Goal: Task Accomplishment & Management: Manage account settings

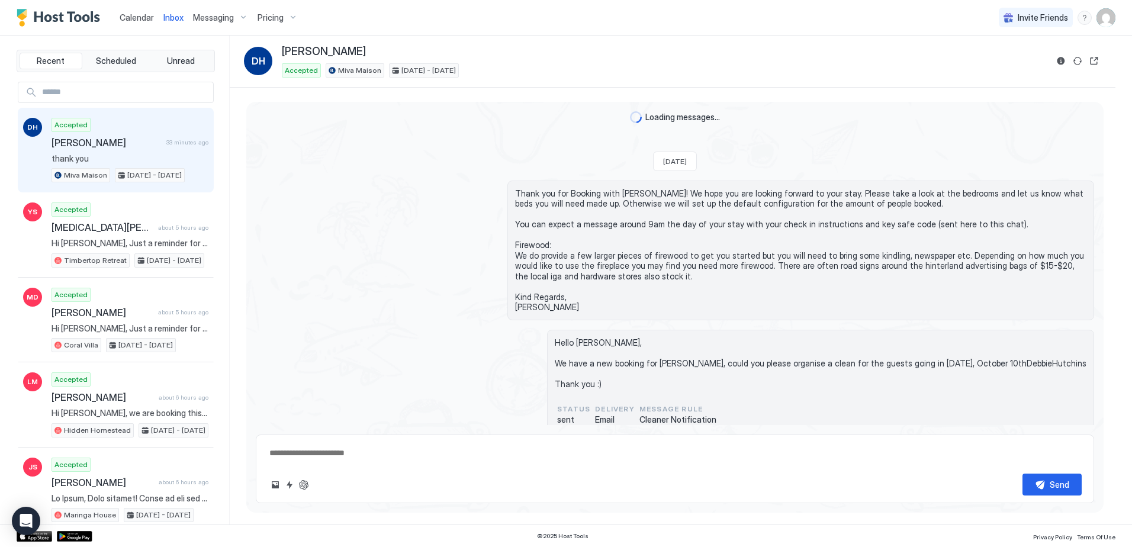
scroll to position [516, 0]
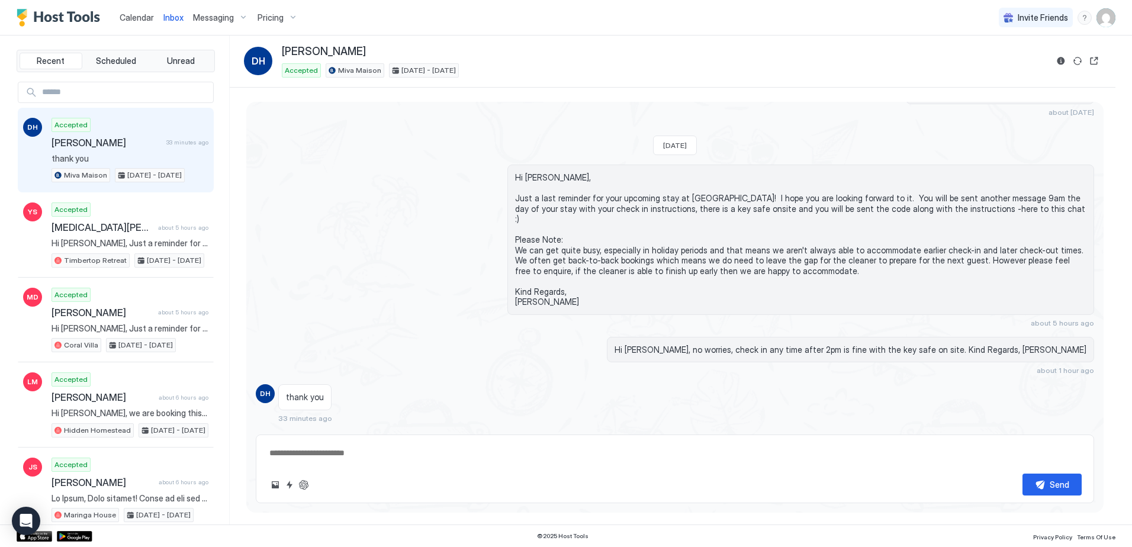
click at [132, 16] on span "Calendar" at bounding box center [137, 17] width 34 height 10
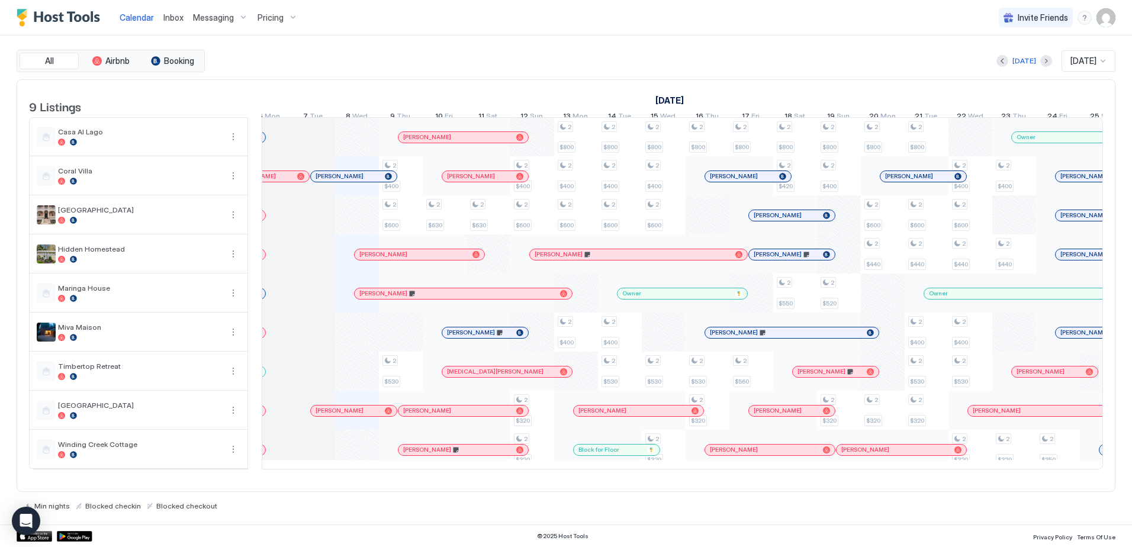
scroll to position [0, 577]
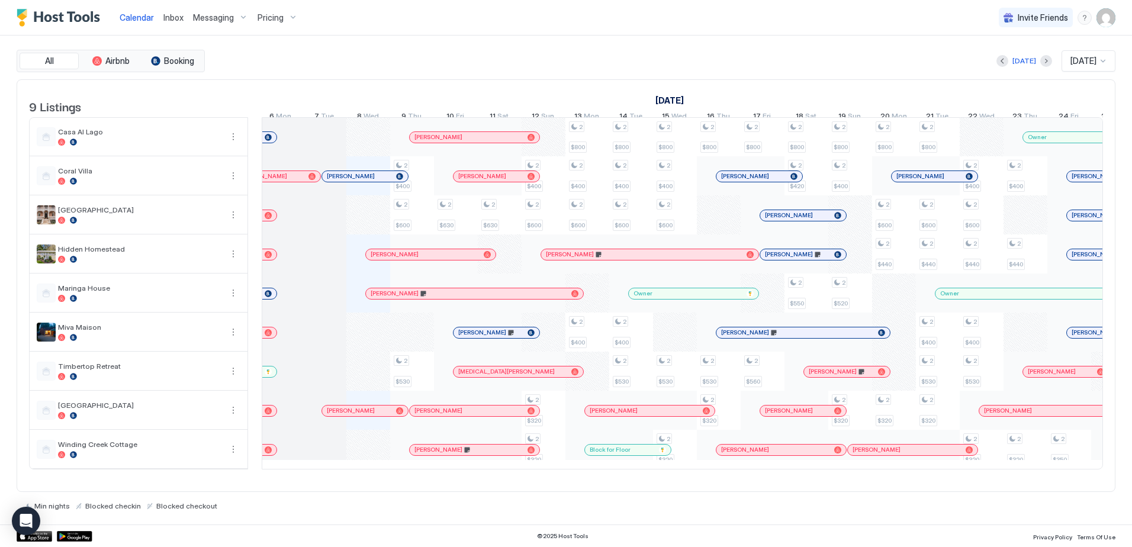
click at [448, 141] on div "[PERSON_NAME]" at bounding box center [468, 137] width 108 height 8
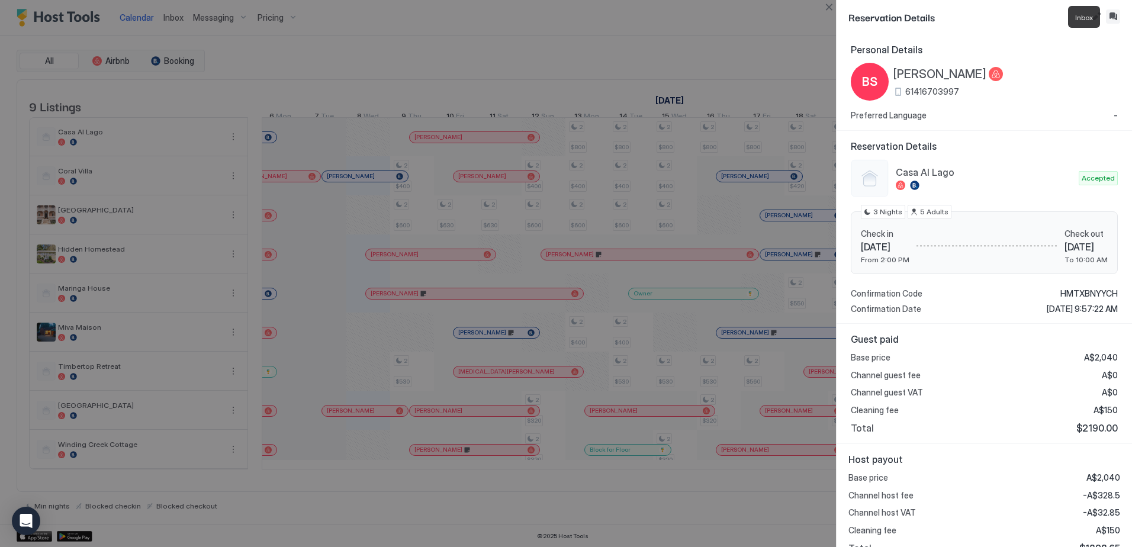
click at [1116, 15] on button "Inbox" at bounding box center [1113, 16] width 14 height 14
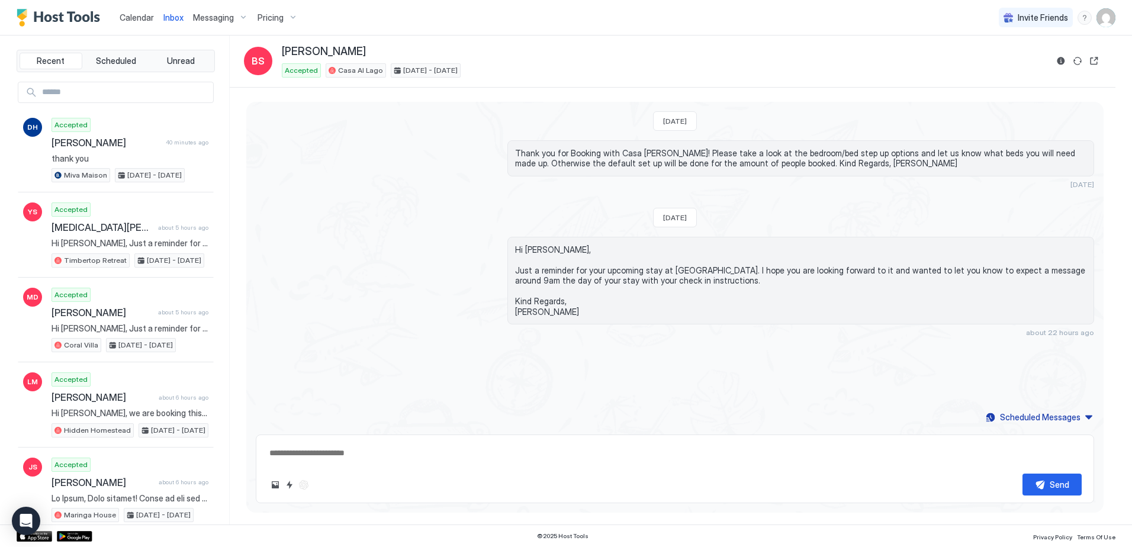
click at [139, 21] on span "Calendar" at bounding box center [137, 17] width 34 height 10
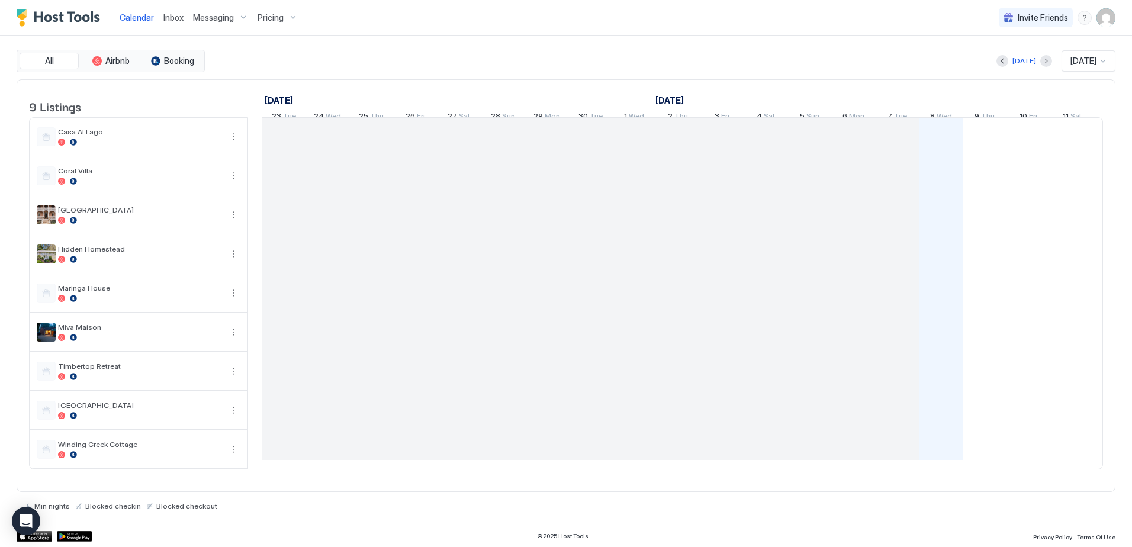
scroll to position [0, 658]
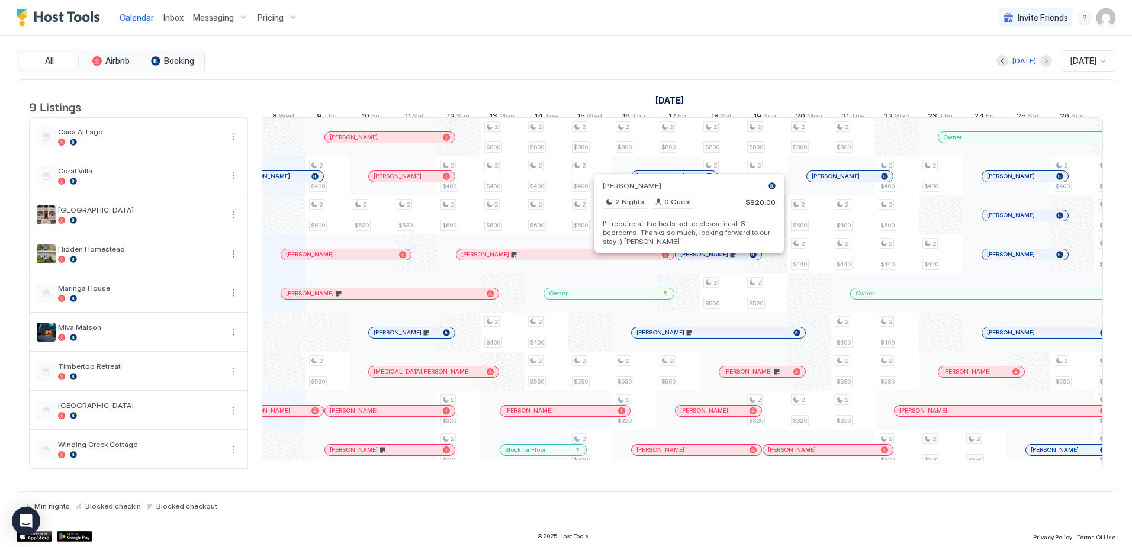
click at [693, 259] on div at bounding box center [693, 254] width 9 height 9
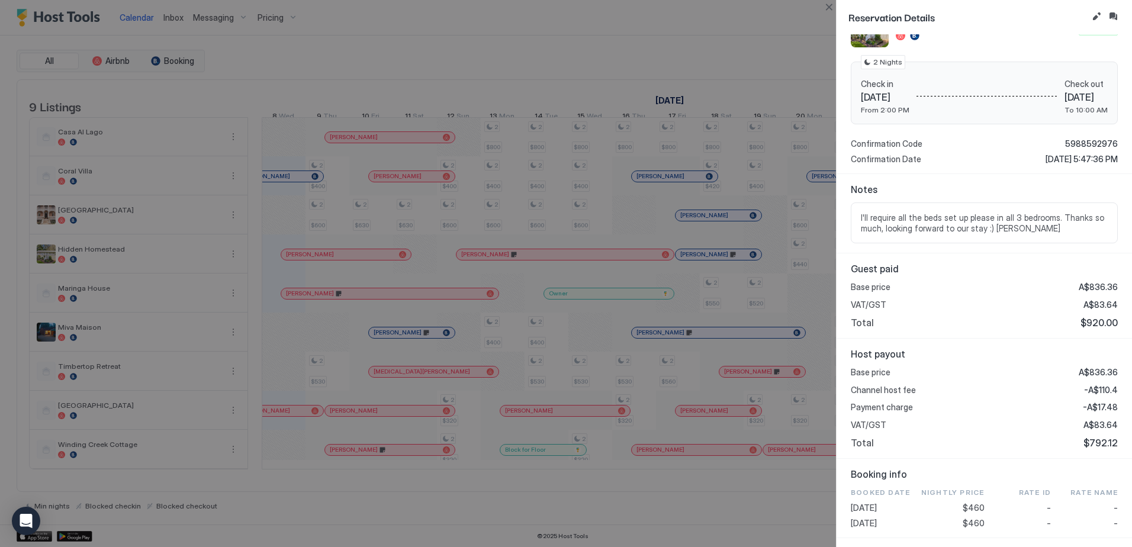
scroll to position [0, 0]
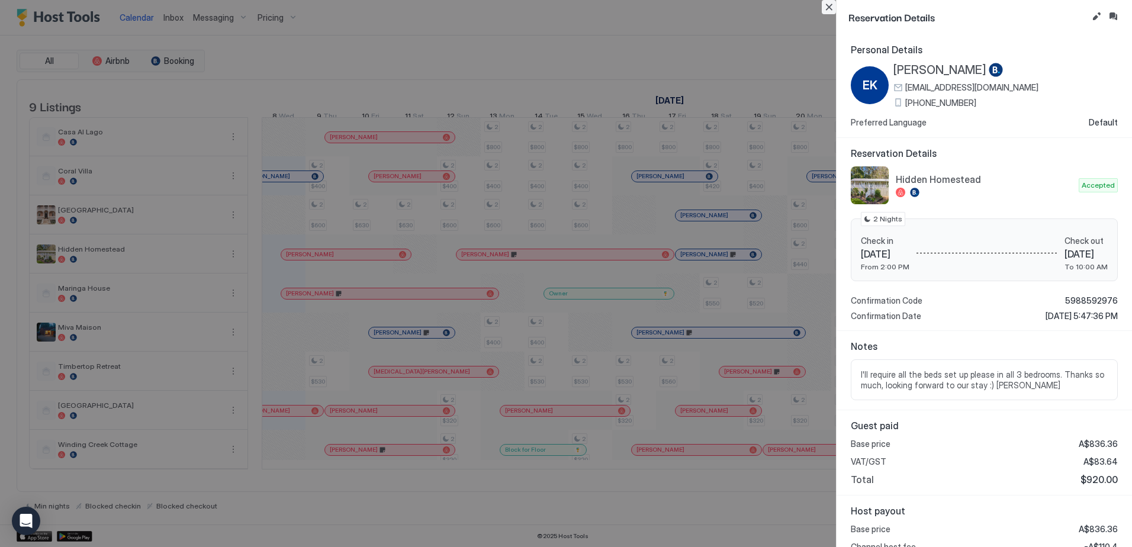
click at [829, 8] on button "Close" at bounding box center [829, 7] width 14 height 14
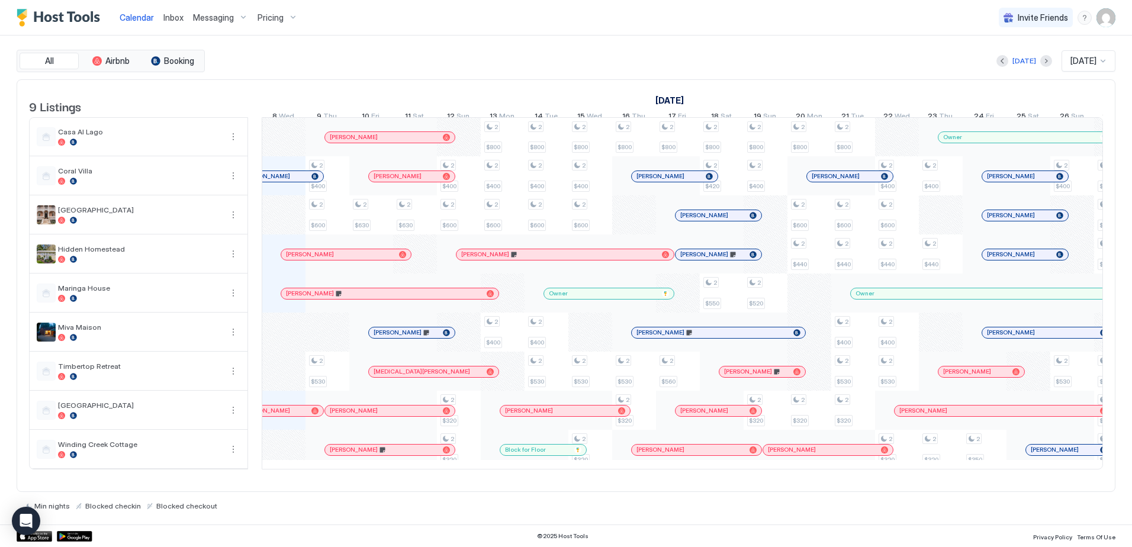
click at [711, 259] on div at bounding box center [710, 254] width 9 height 9
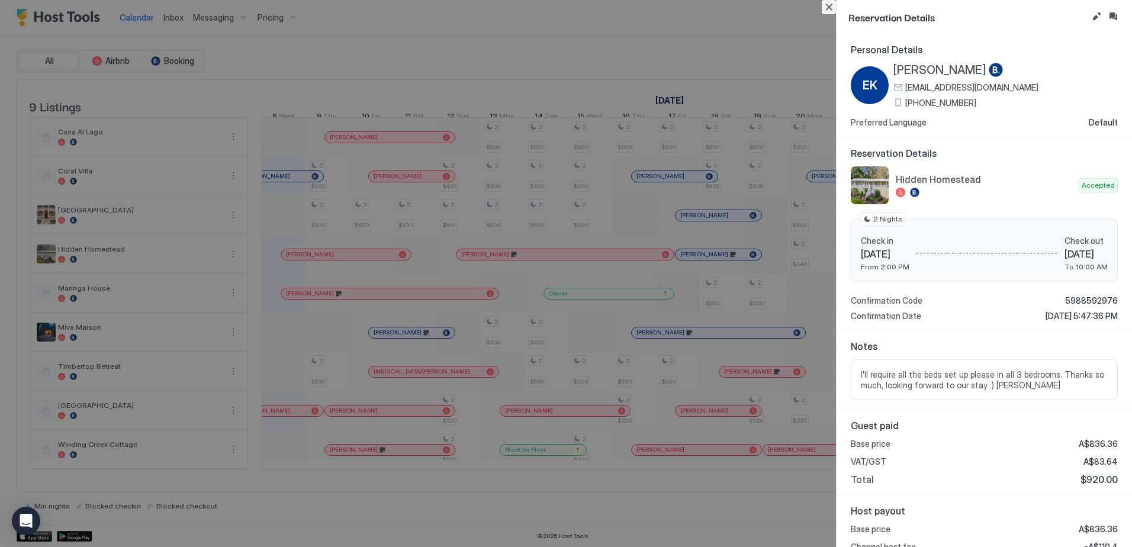
click at [830, 4] on button "Close" at bounding box center [829, 7] width 14 height 14
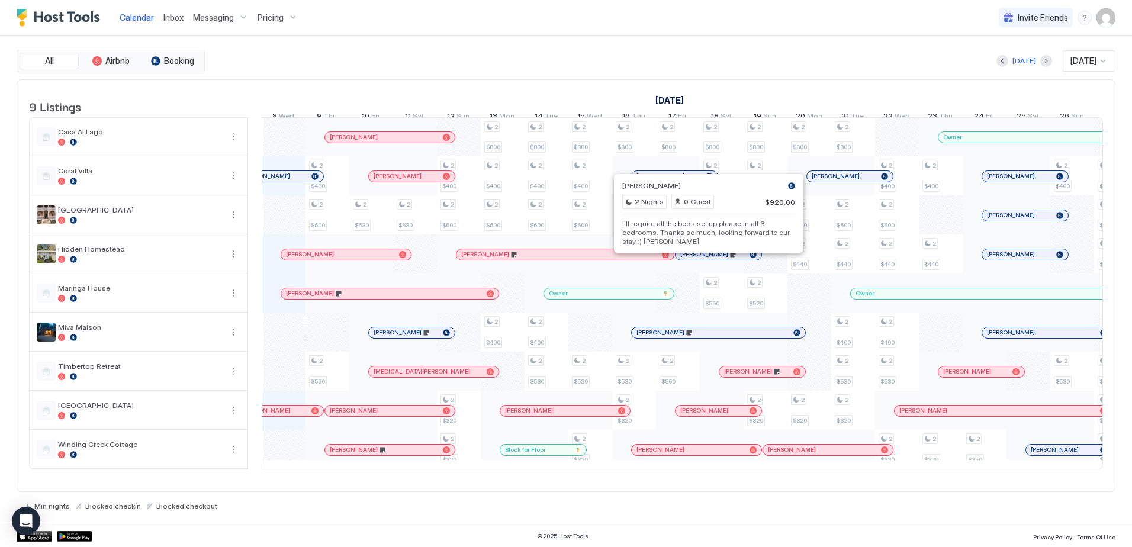
click at [709, 259] on div at bounding box center [708, 254] width 9 height 9
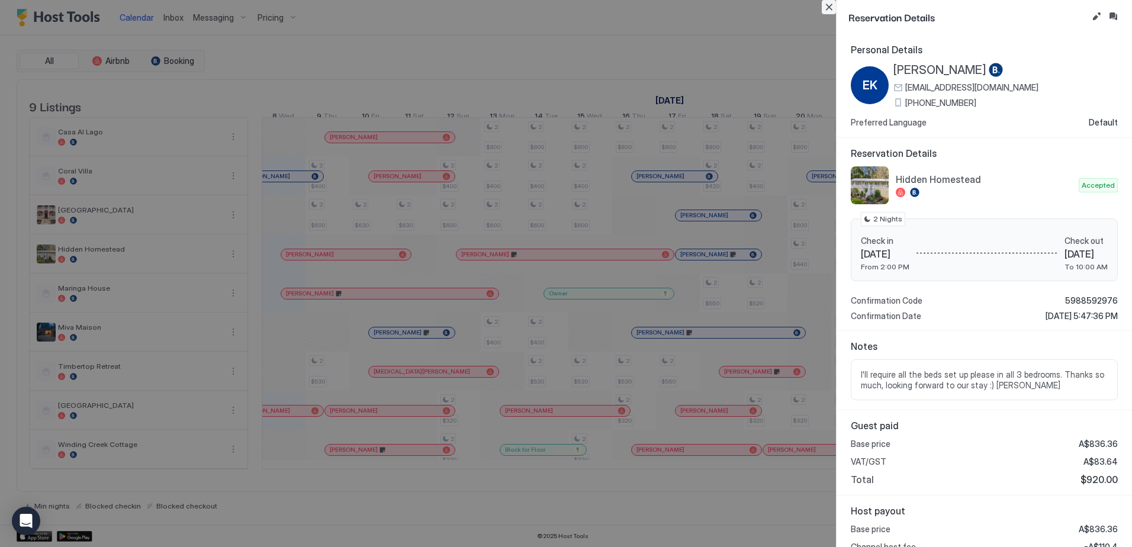
click at [831, 10] on button "Close" at bounding box center [829, 7] width 14 height 14
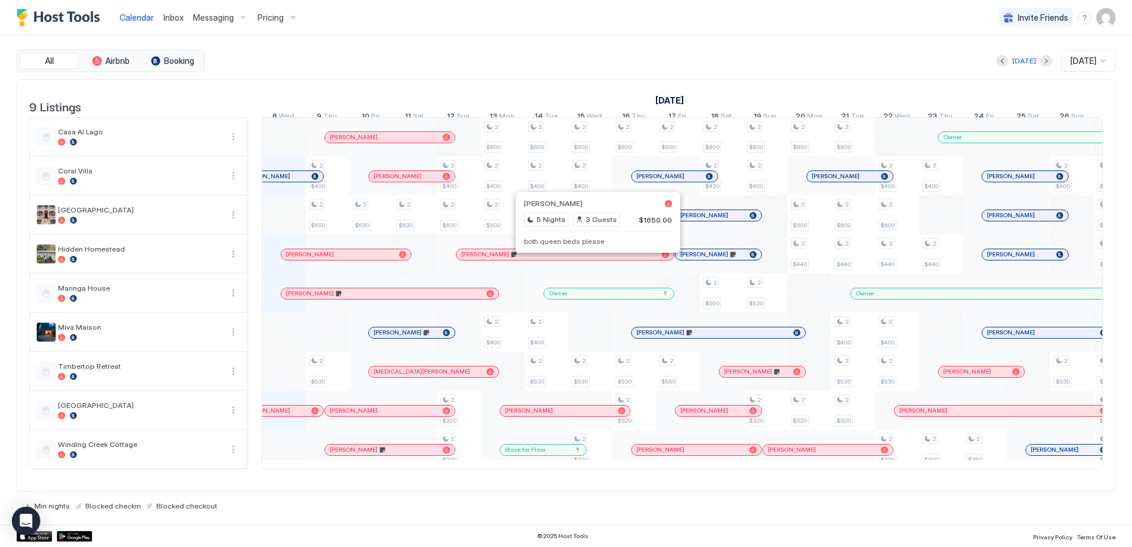
click at [594, 259] on div at bounding box center [593, 254] width 9 height 9
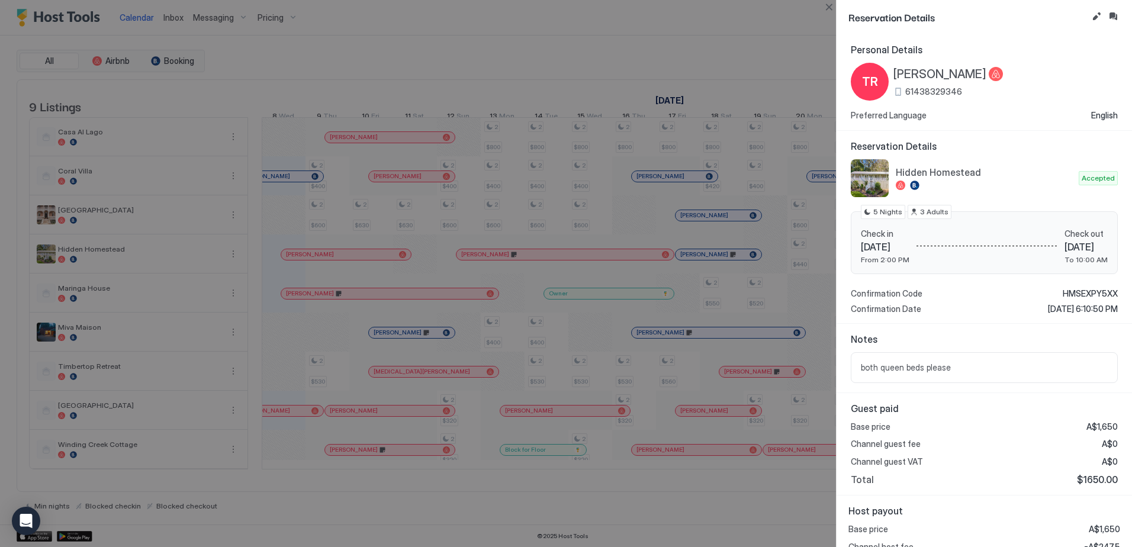
click at [600, 267] on div at bounding box center [566, 273] width 1132 height 547
click at [661, 290] on div at bounding box center [566, 273] width 1132 height 547
click at [824, 7] on button "Close" at bounding box center [829, 7] width 14 height 14
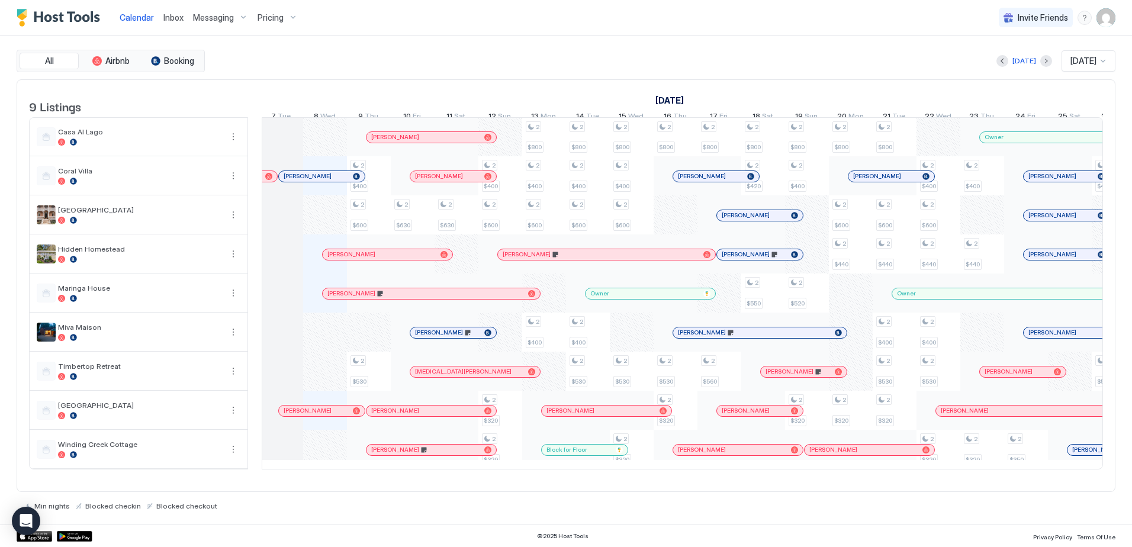
scroll to position [0, 611]
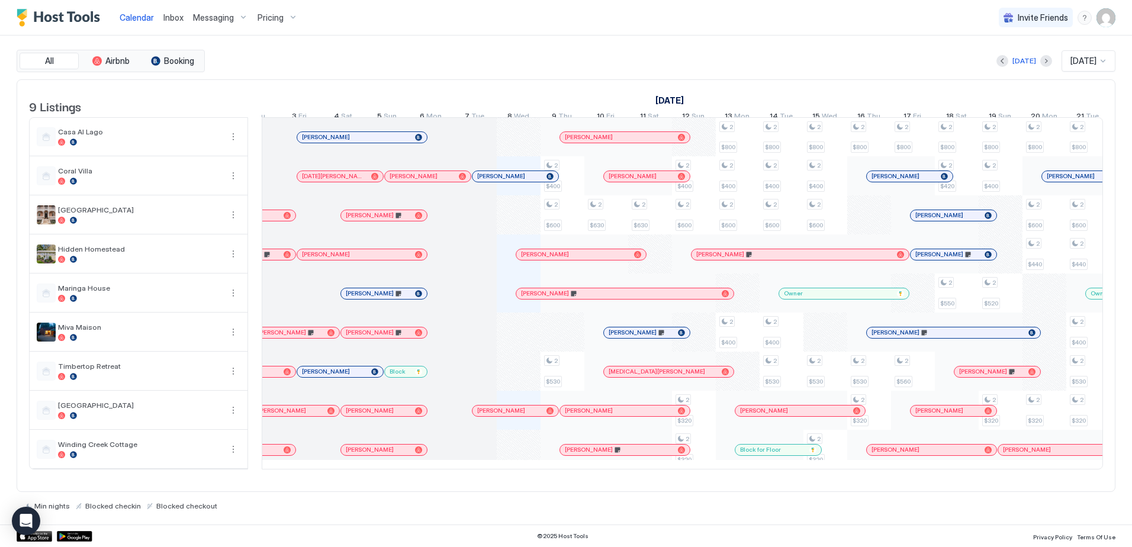
click at [790, 297] on span "Owner" at bounding box center [793, 294] width 19 height 8
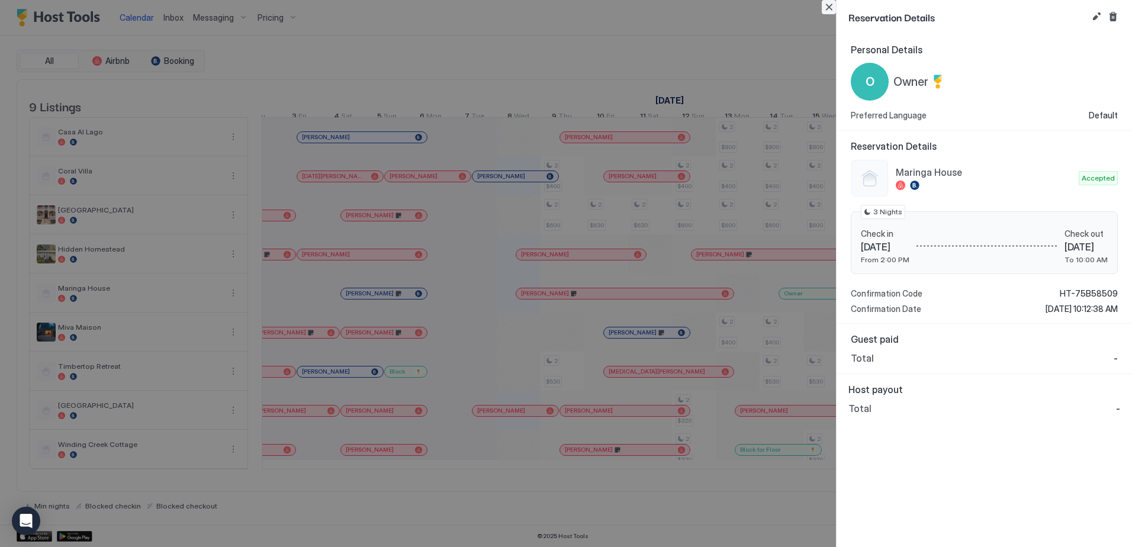
click at [830, 6] on button "Close" at bounding box center [829, 7] width 14 height 14
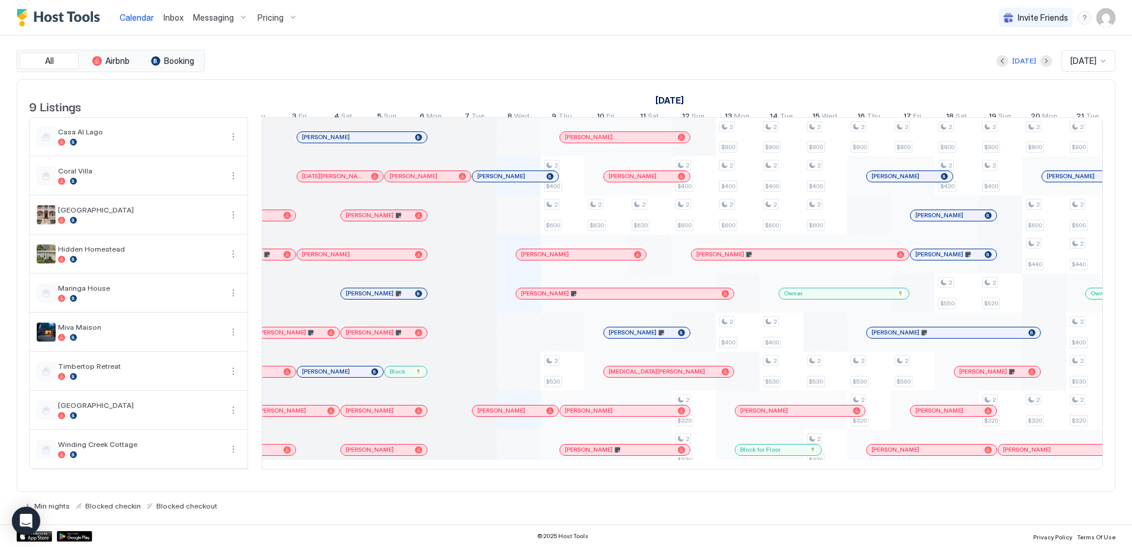
click at [796, 297] on span "Owner" at bounding box center [793, 294] width 19 height 8
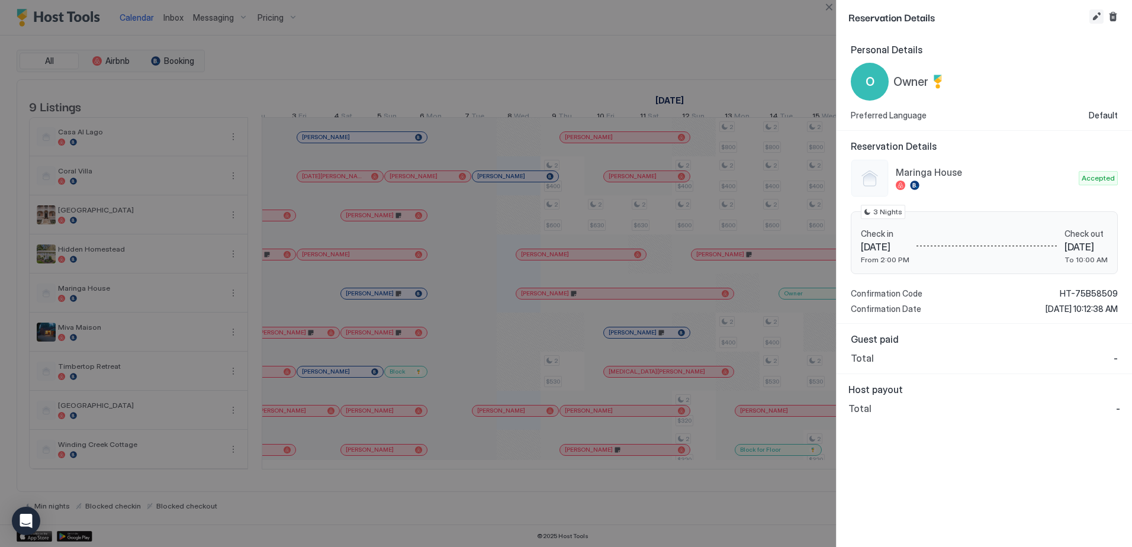
click at [1092, 18] on button "Edit reservation" at bounding box center [1096, 16] width 14 height 14
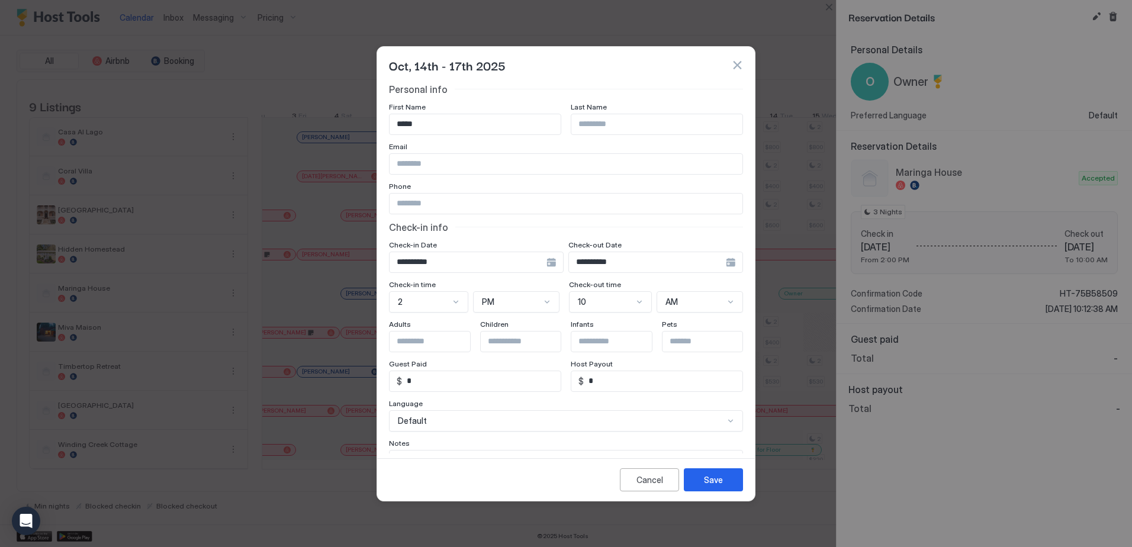
click at [551, 268] on div "**********" at bounding box center [476, 262] width 175 height 21
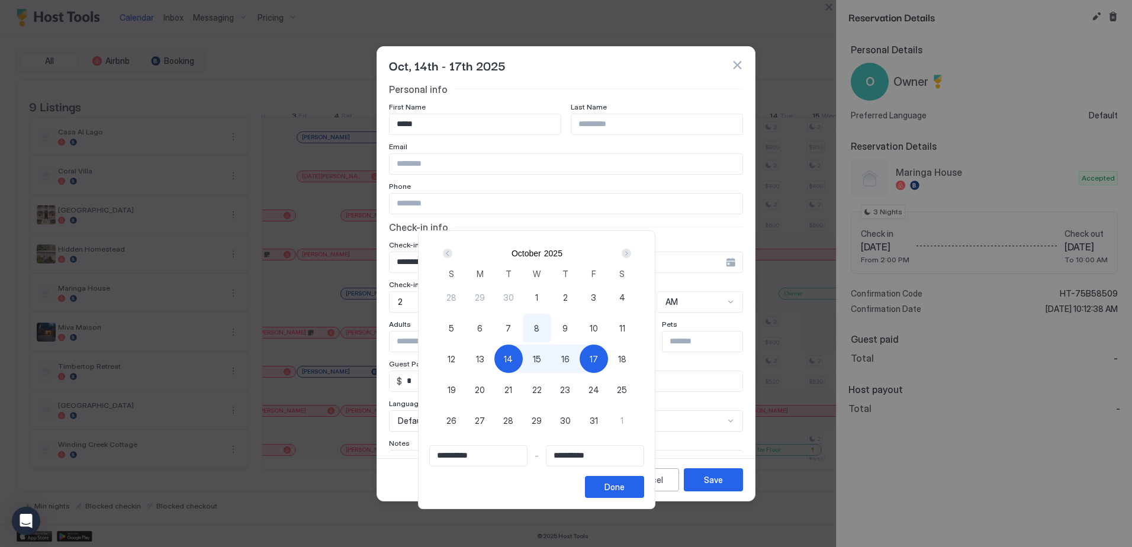
click at [484, 361] on span "13" at bounding box center [480, 359] width 8 height 12
type input "**********"
click at [484, 361] on span "13" at bounding box center [480, 359] width 8 height 12
type input "**********"
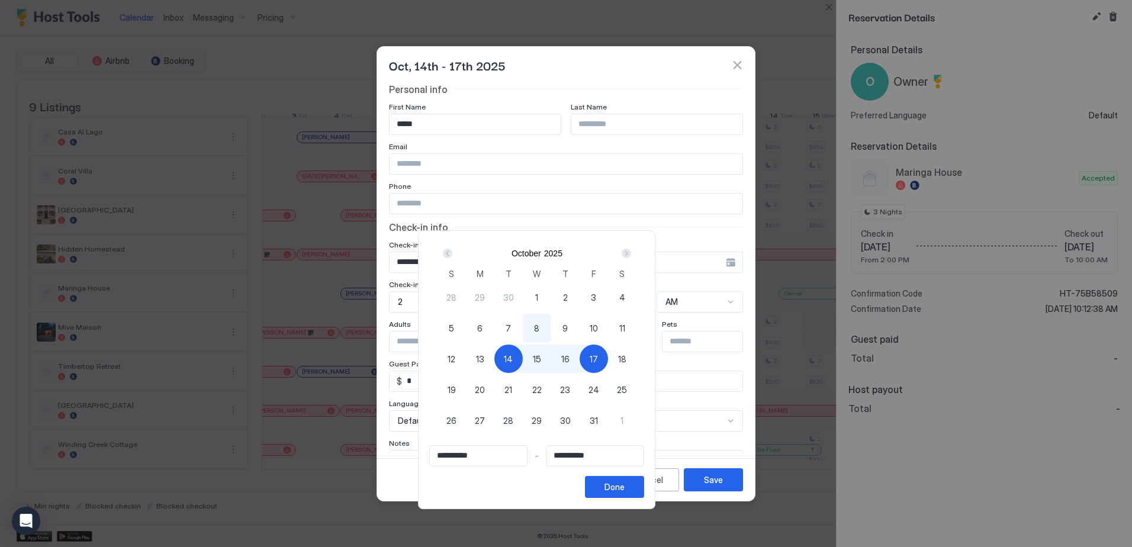
type input "**********"
click at [598, 359] on span "17" at bounding box center [594, 359] width 8 height 12
type input "**********"
click at [484, 356] on span "13" at bounding box center [480, 359] width 8 height 12
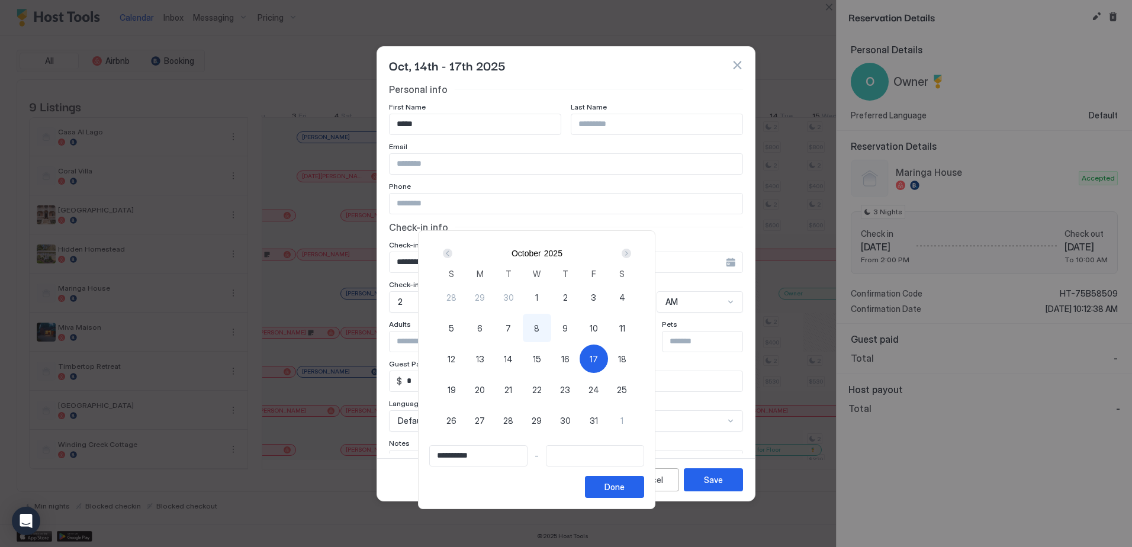
type input "**********"
click at [598, 361] on span "17" at bounding box center [594, 359] width 8 height 12
type input "**********"
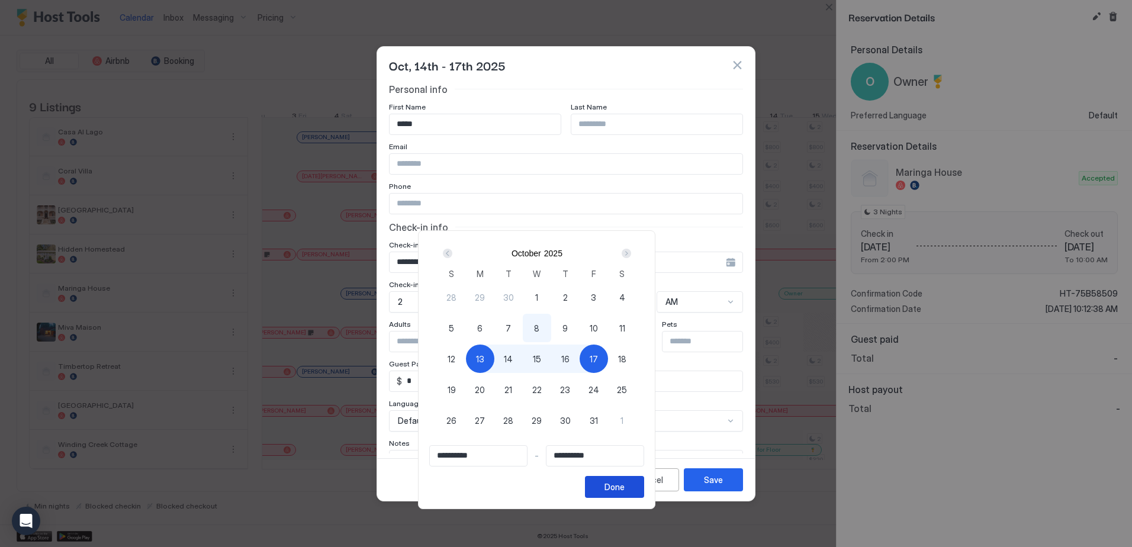
click at [625, 484] on div "Done" at bounding box center [615, 487] width 20 height 12
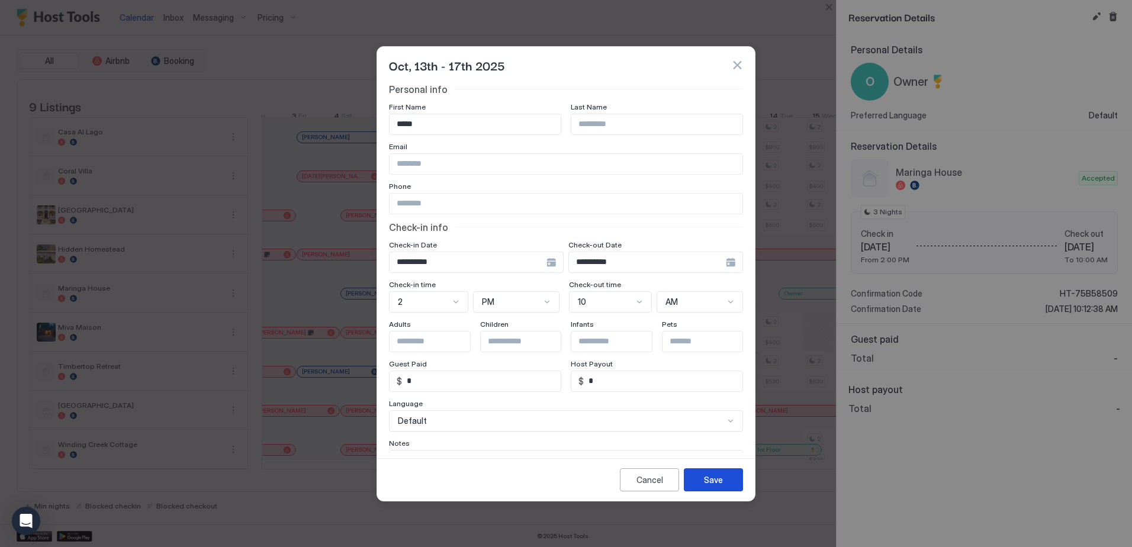
click at [715, 477] on div "Save" at bounding box center [713, 480] width 19 height 12
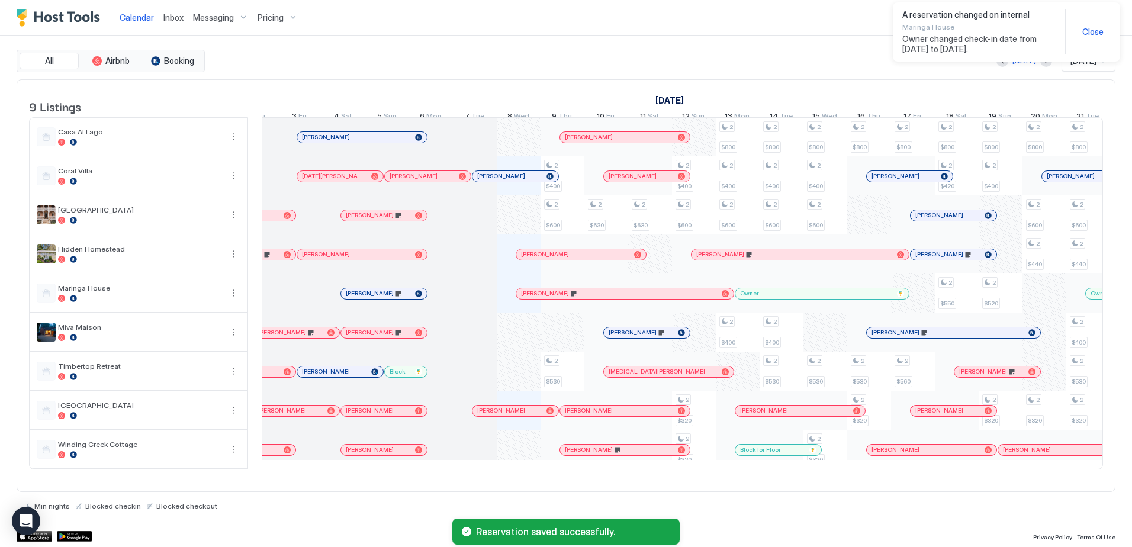
click at [1100, 34] on span "Close" at bounding box center [1092, 32] width 21 height 11
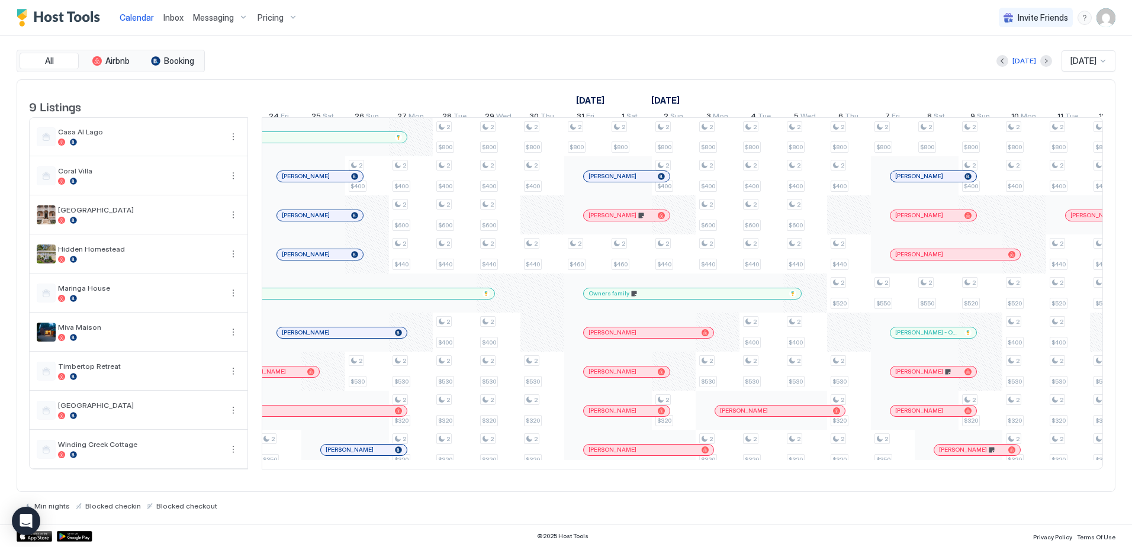
scroll to position [0, 1314]
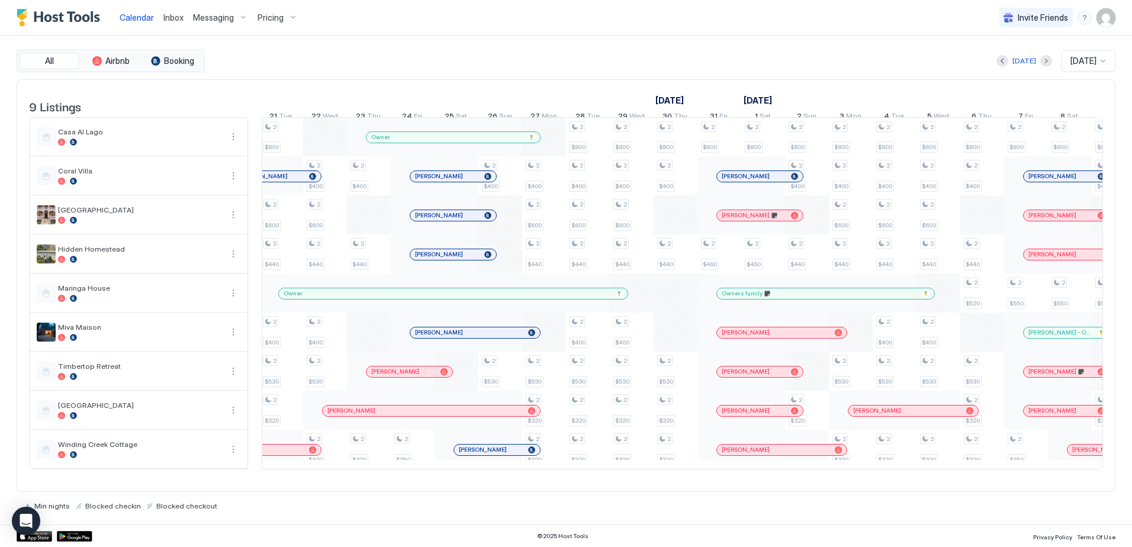
click at [786, 297] on div "Owners family" at bounding box center [820, 294] width 196 height 8
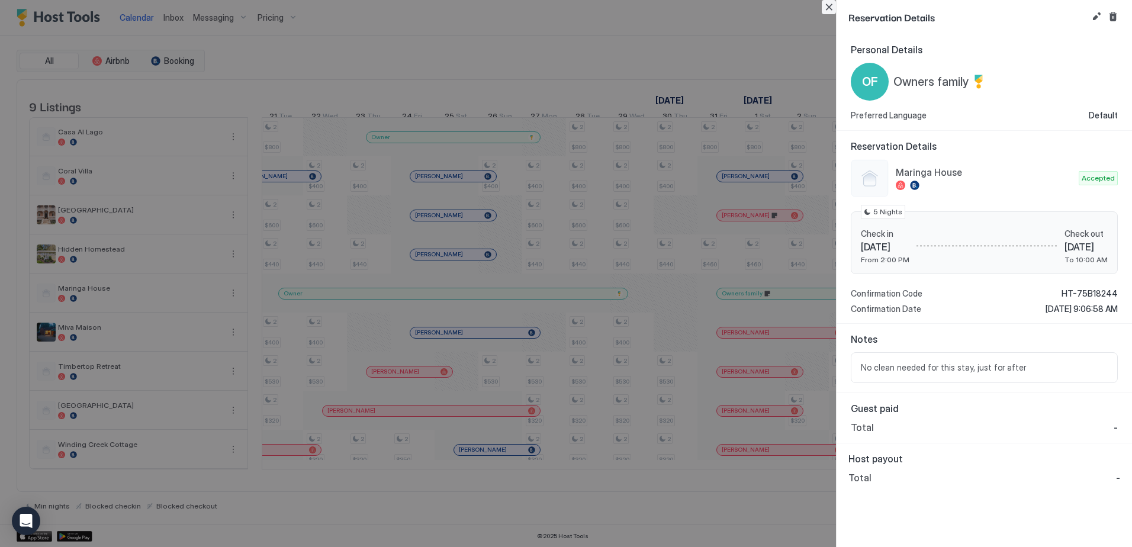
click at [830, 9] on button "Close" at bounding box center [829, 7] width 14 height 14
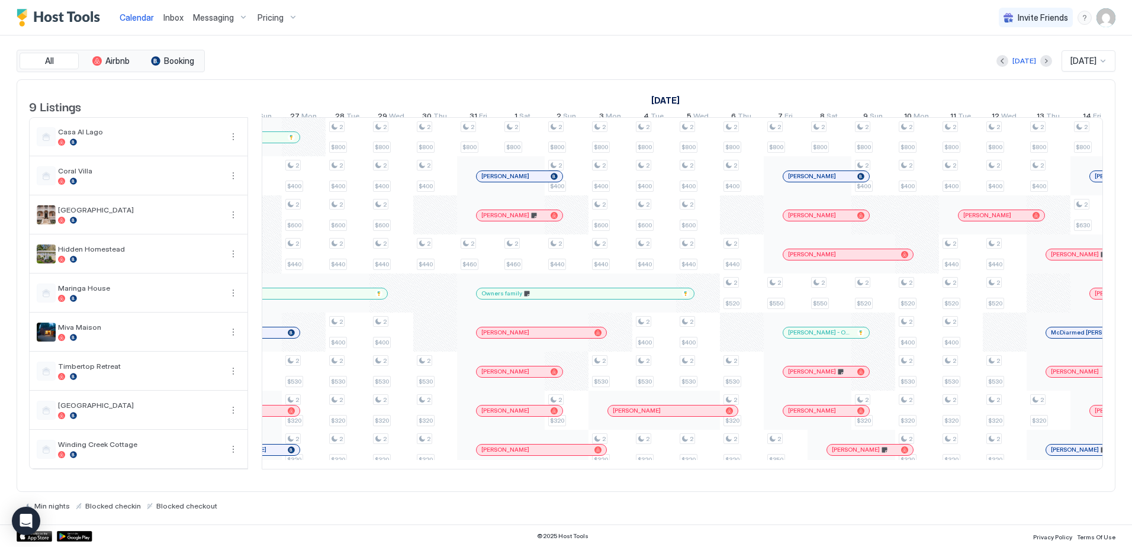
scroll to position [0, 558]
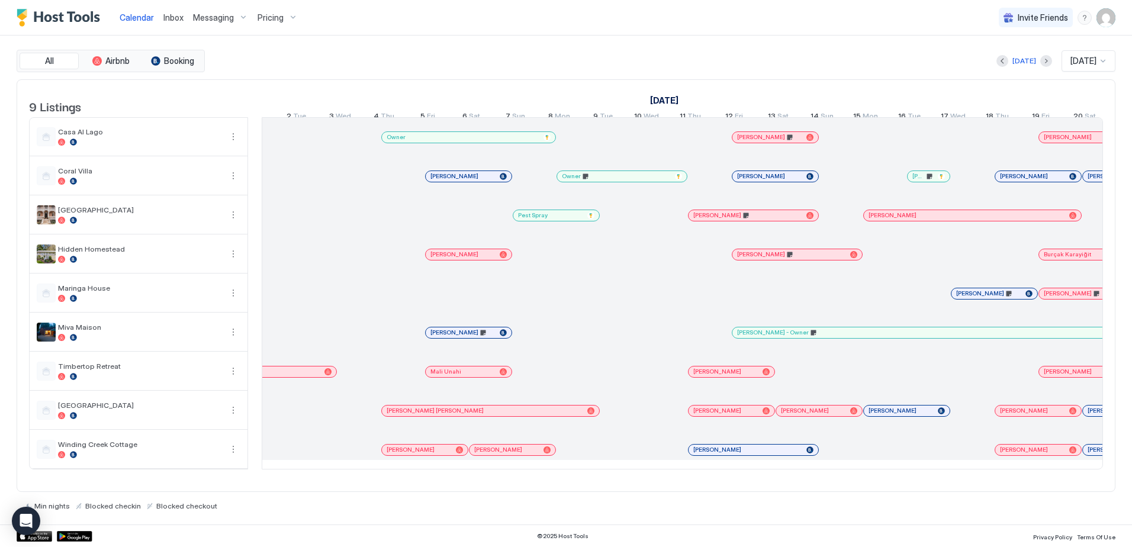
click at [584, 470] on table "9 Listings August 2025 September 2025 October 2025 14 Thu 15 Fri 16 Sat 17 Sun …" at bounding box center [566, 275] width 1074 height 390
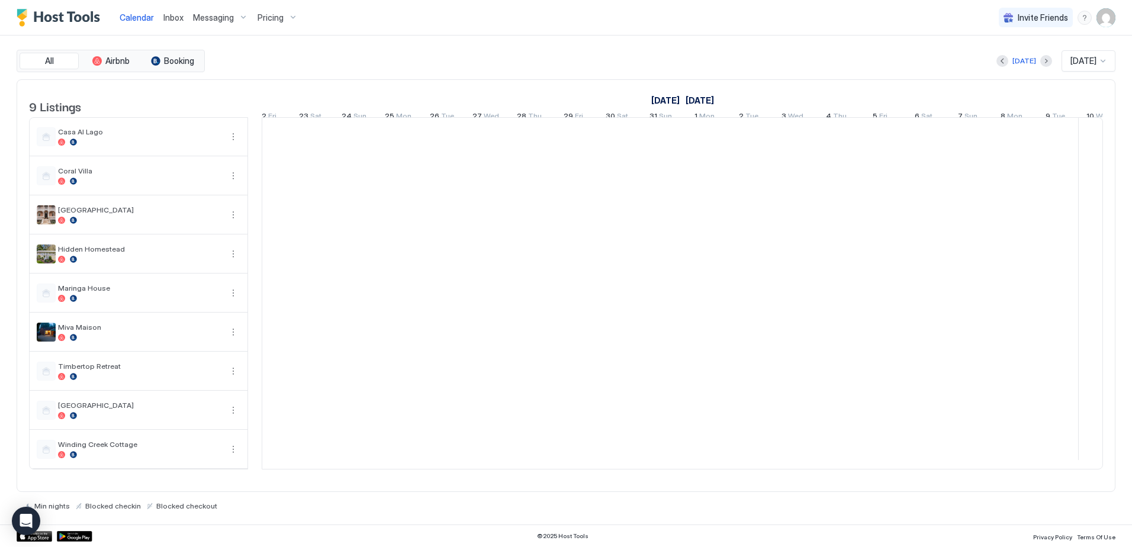
click at [173, 17] on span "Inbox" at bounding box center [173, 17] width 20 height 10
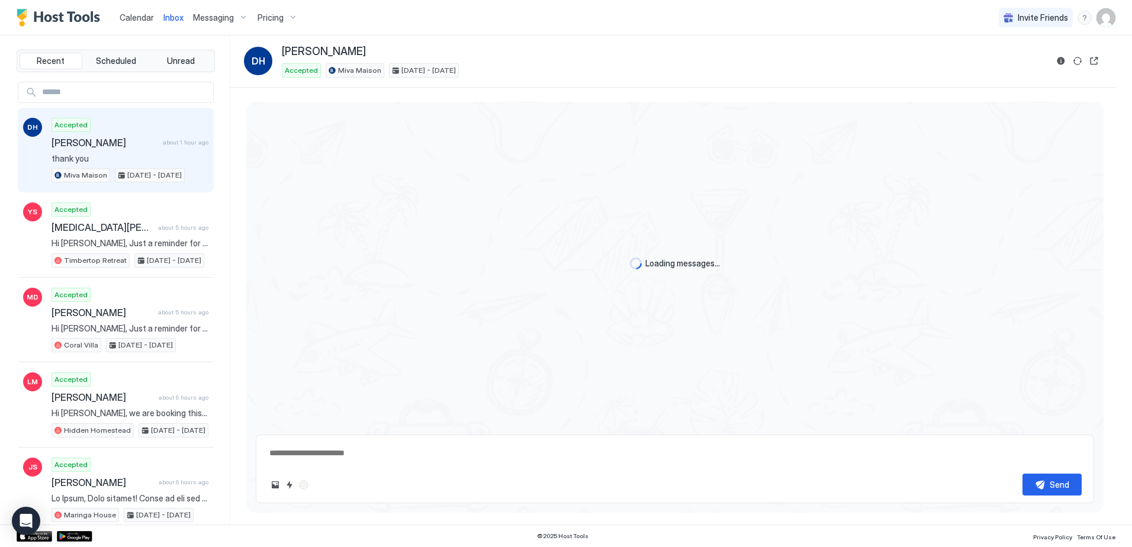
click at [136, 18] on span "Calendar" at bounding box center [137, 17] width 34 height 10
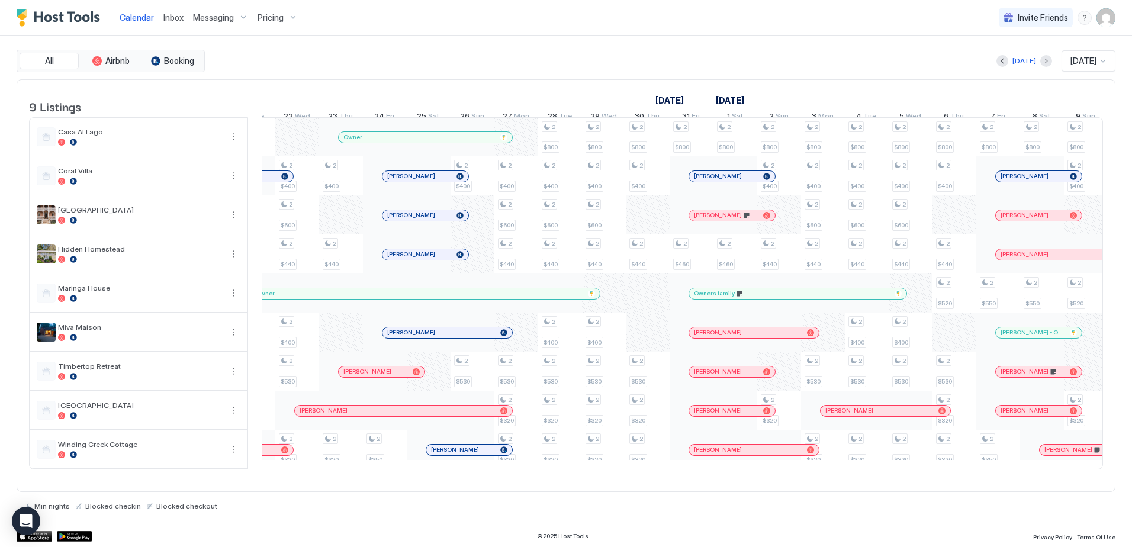
click at [572, 297] on div "Owner" at bounding box center [419, 294] width 327 height 8
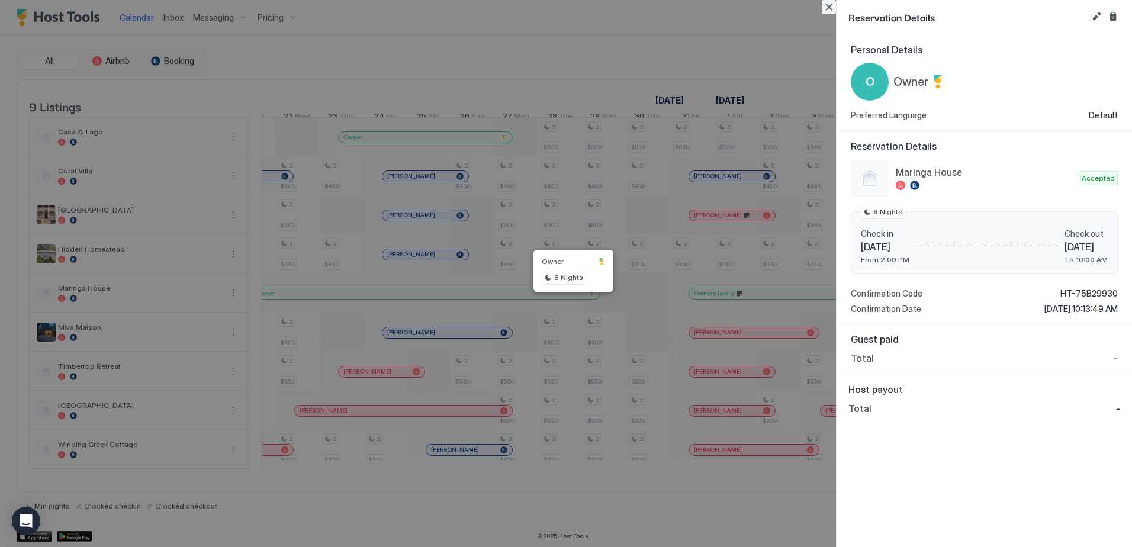
click at [833, 9] on button "Close" at bounding box center [829, 7] width 14 height 14
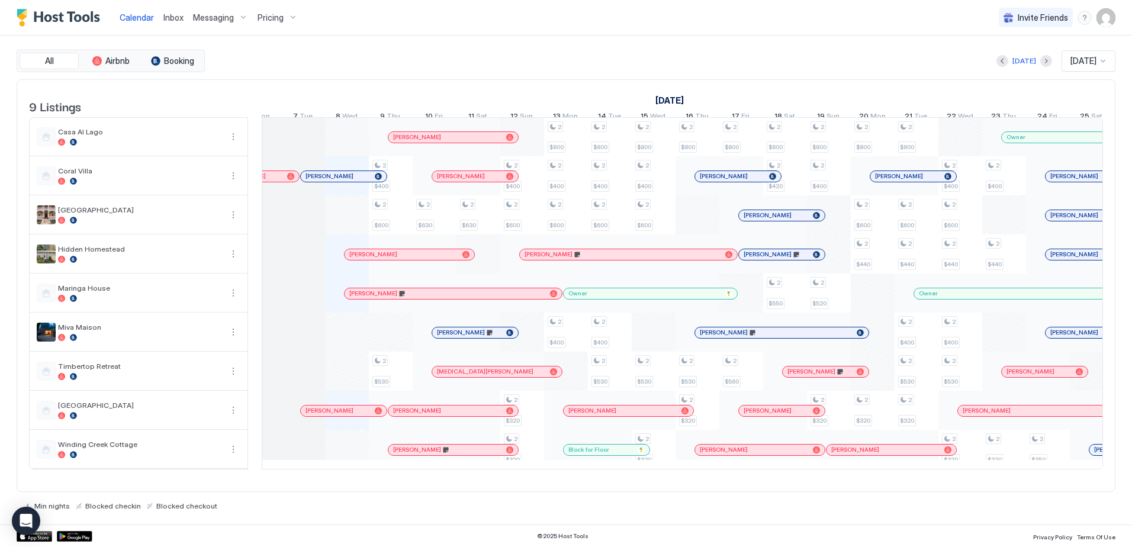
drag, startPoint x: 175, startPoint y: 17, endPoint x: 178, endPoint y: 29, distance: 12.4
click at [175, 17] on span "Inbox" at bounding box center [173, 17] width 20 height 10
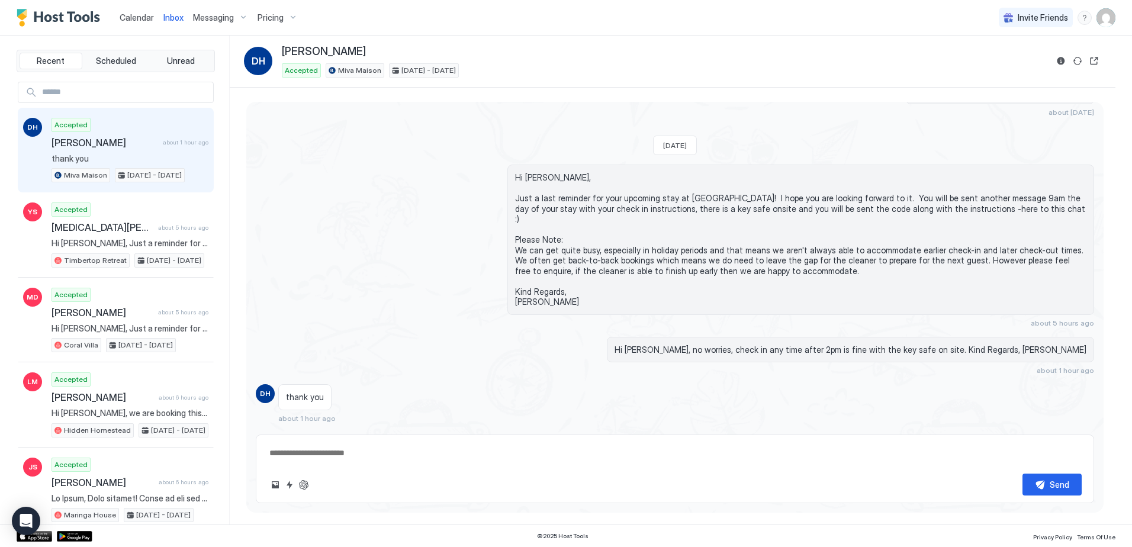
click at [146, 19] on span "Calendar" at bounding box center [137, 17] width 34 height 10
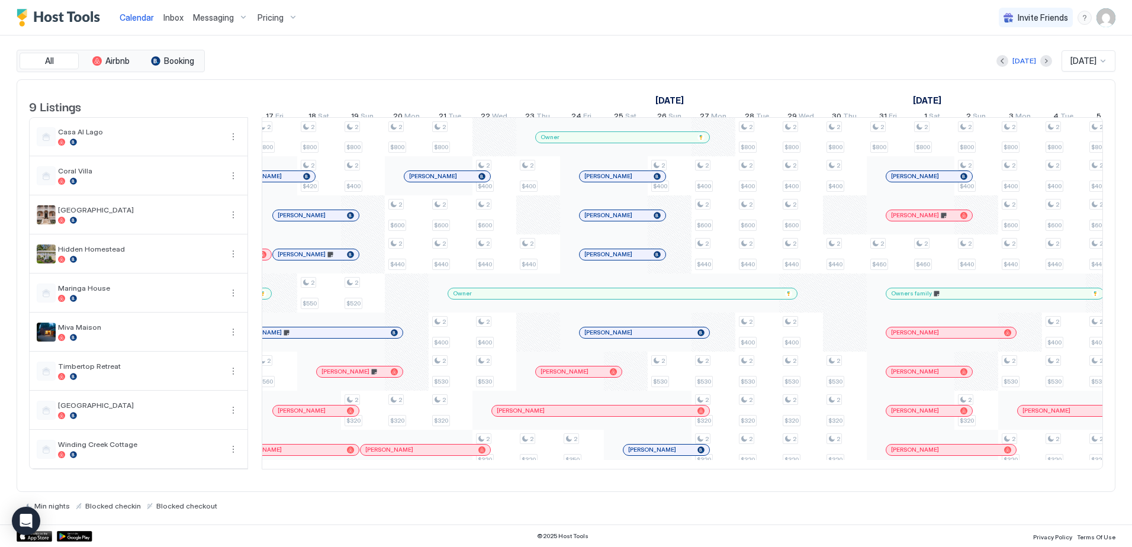
scroll to position [0, 959]
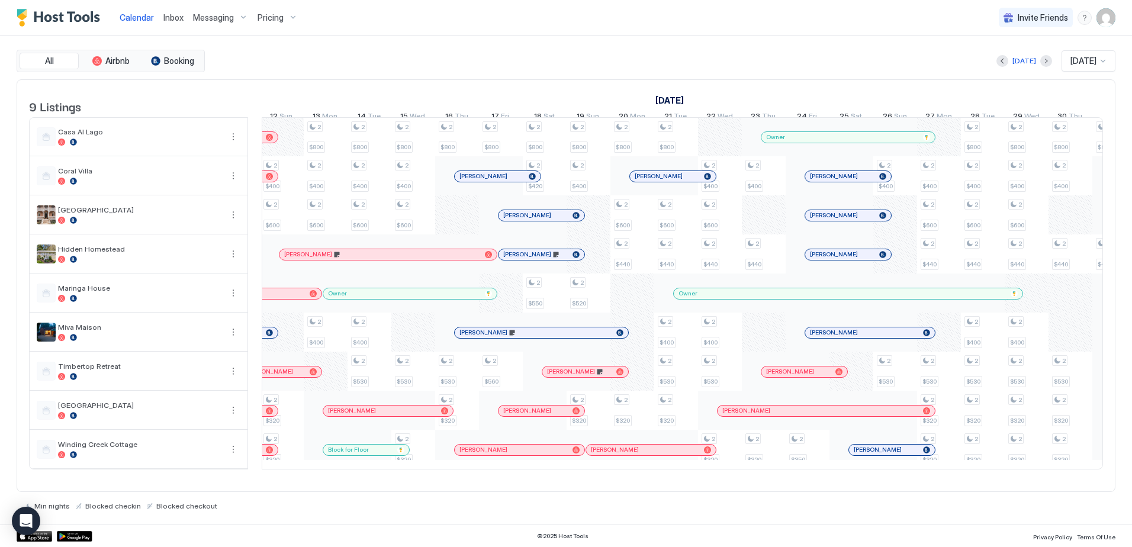
click at [272, 20] on span "Pricing" at bounding box center [271, 17] width 26 height 11
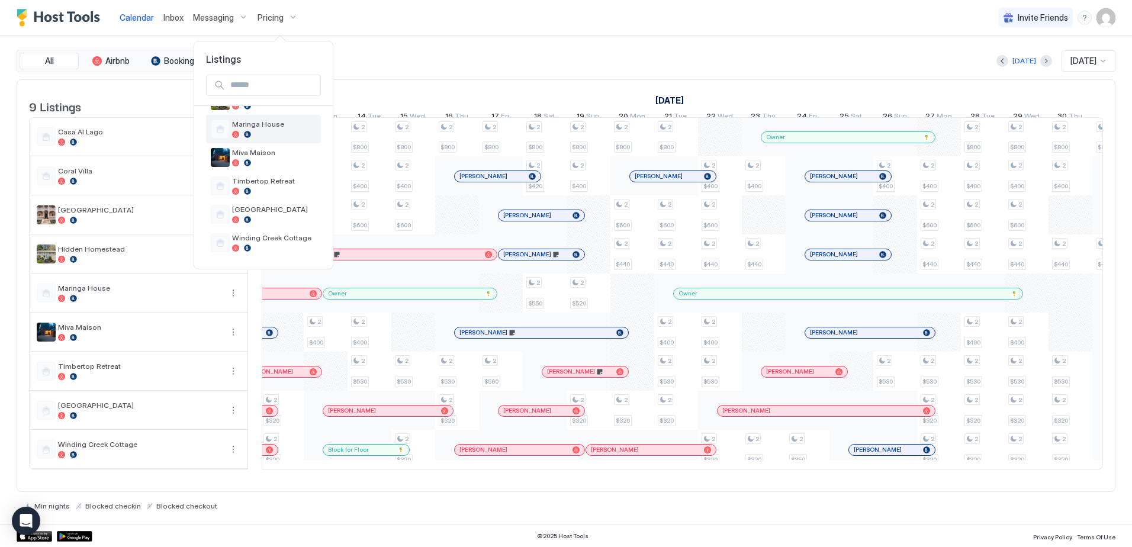
click at [263, 127] on span "Maringa House" at bounding box center [274, 124] width 84 height 9
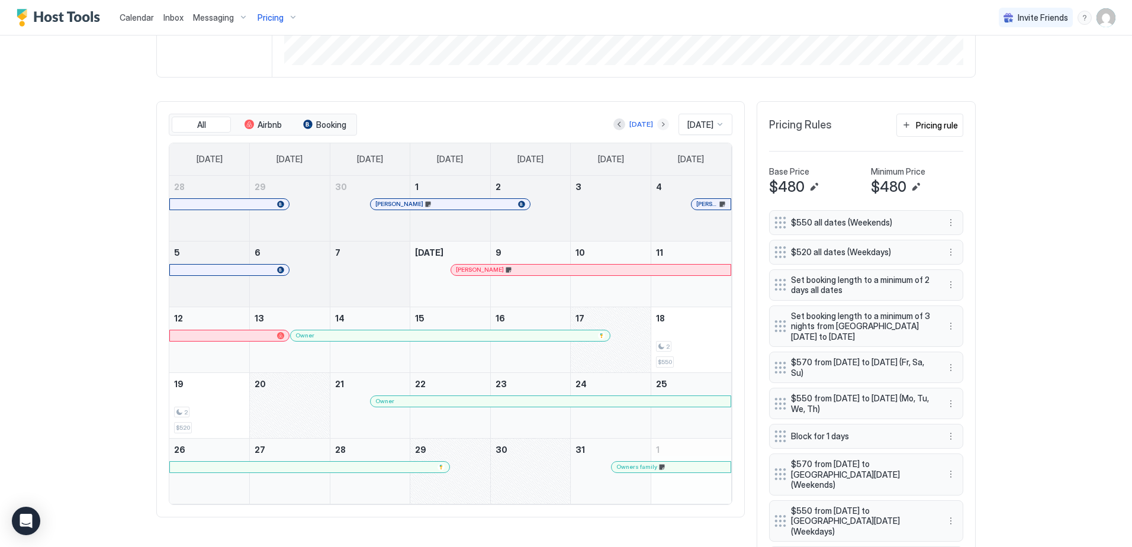
click at [657, 124] on button "Next month" at bounding box center [663, 124] width 12 height 12
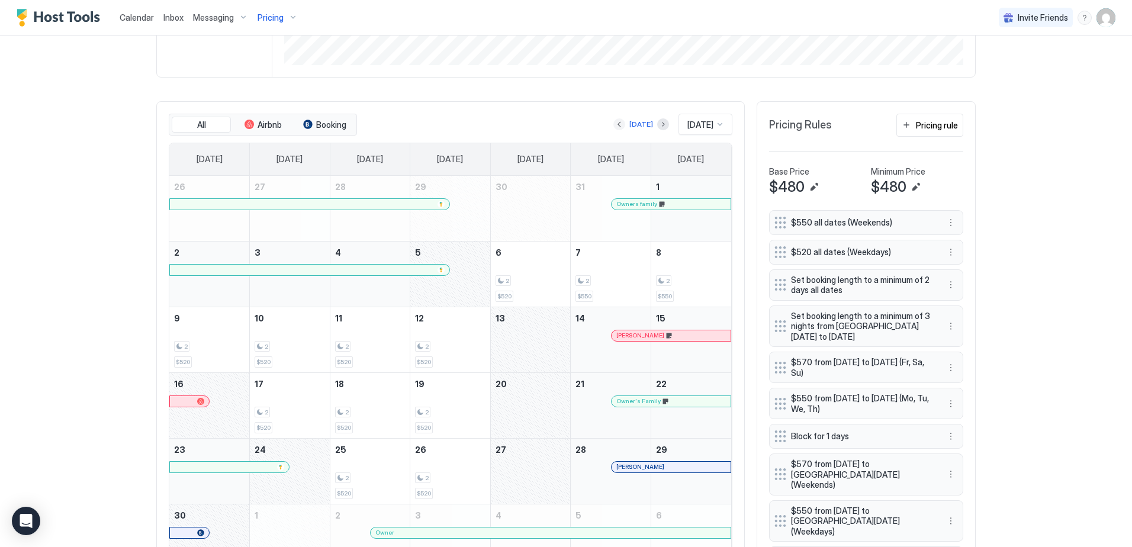
click at [613, 123] on button "Previous month" at bounding box center [619, 124] width 12 height 12
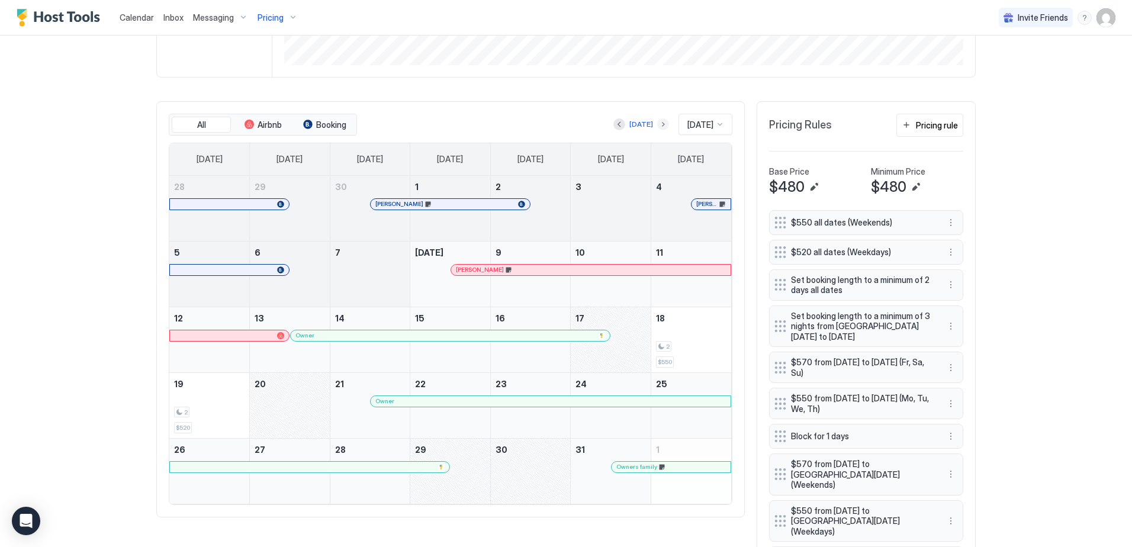
click at [657, 124] on button "Next month" at bounding box center [663, 124] width 12 height 12
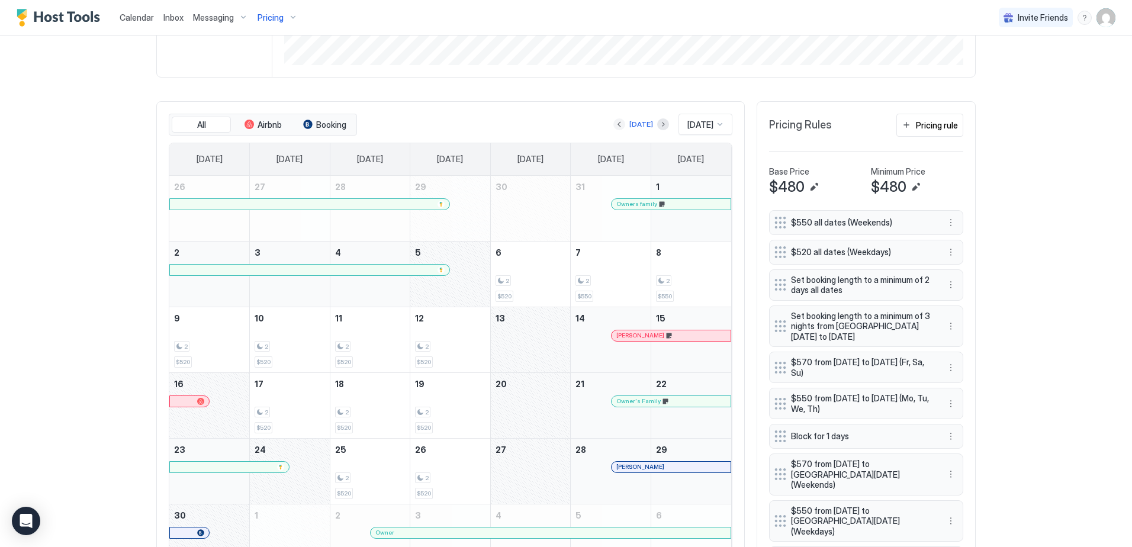
click at [613, 126] on button "Previous month" at bounding box center [619, 124] width 12 height 12
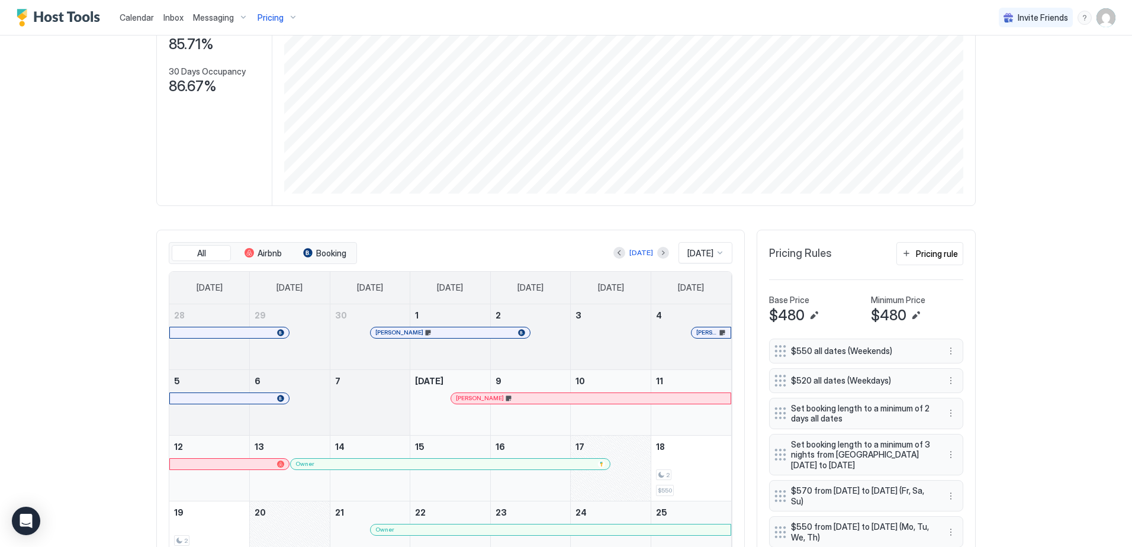
scroll to position [152, 0]
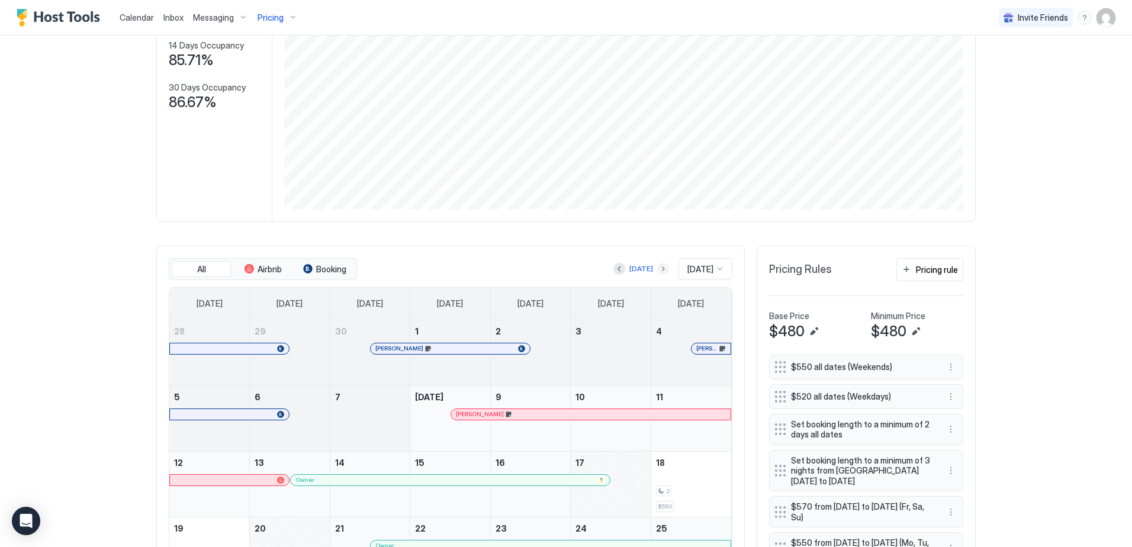
click at [657, 271] on button "Next month" at bounding box center [663, 269] width 12 height 12
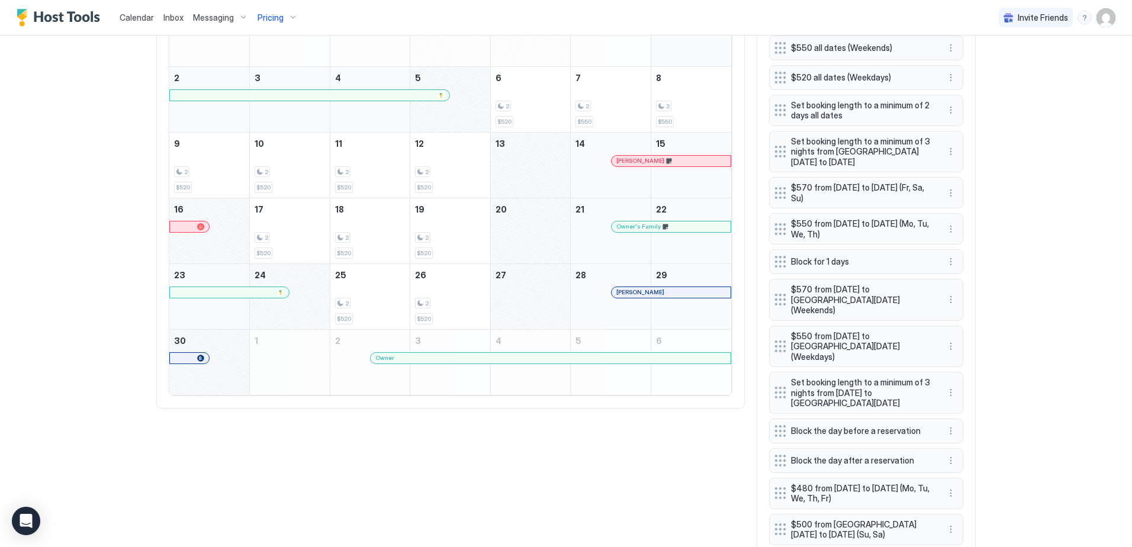
scroll to position [474, 0]
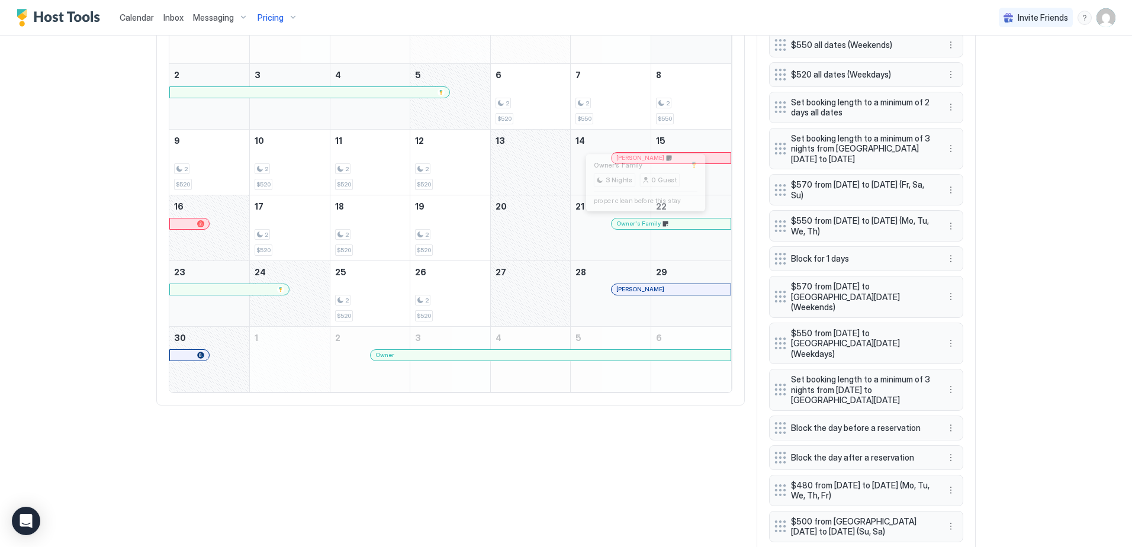
click at [644, 223] on div at bounding box center [647, 223] width 9 height 9
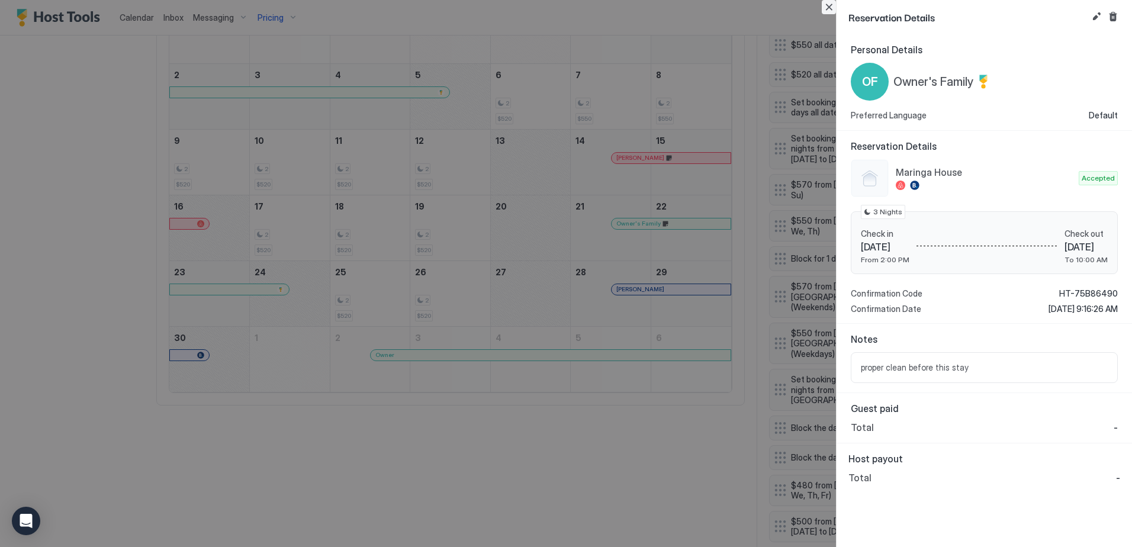
click at [830, 7] on button "Close" at bounding box center [829, 7] width 14 height 14
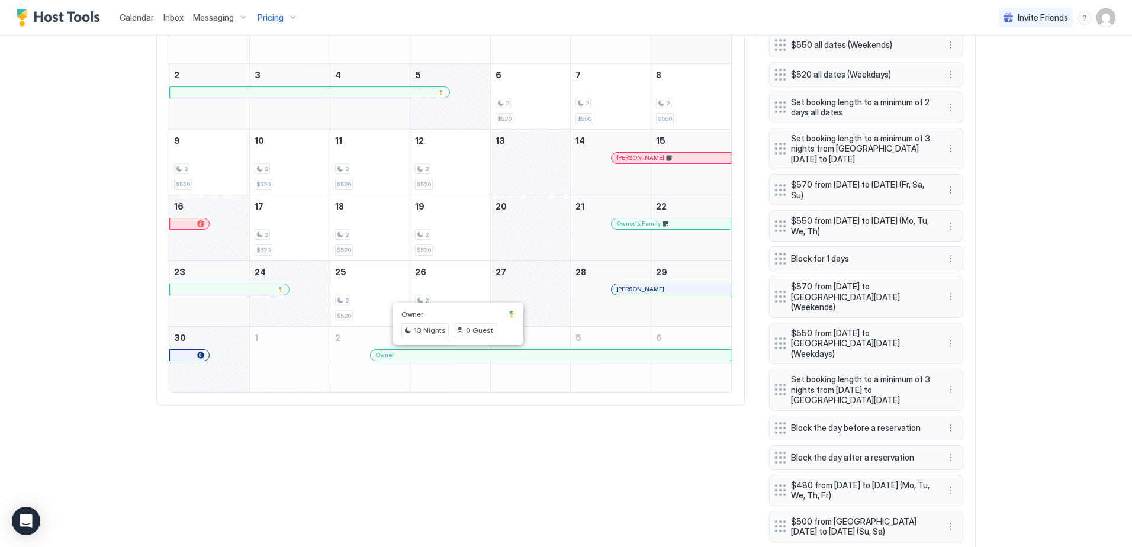
click at [455, 355] on div at bounding box center [459, 355] width 9 height 9
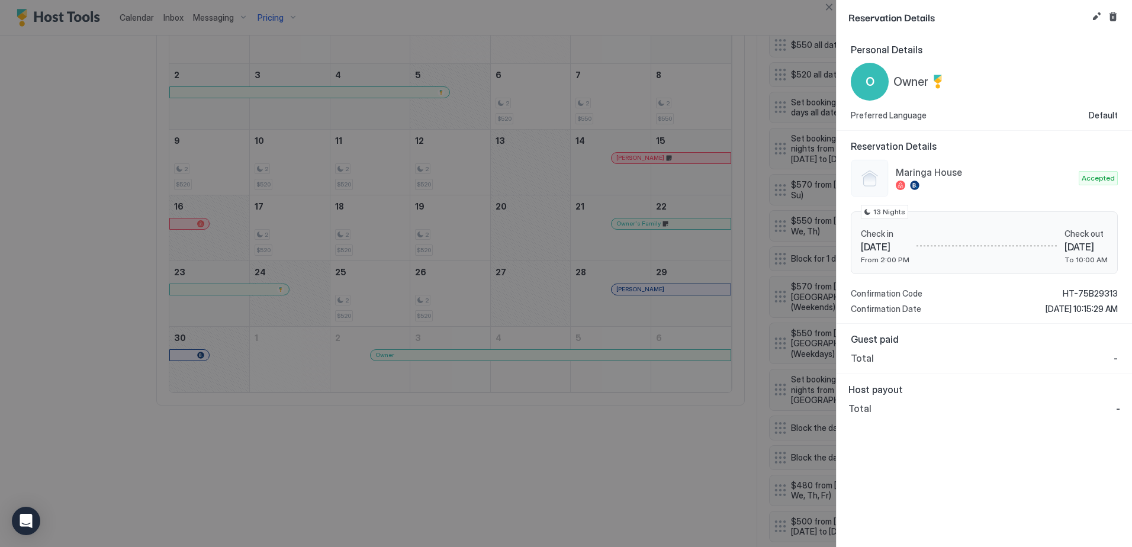
click at [677, 429] on div at bounding box center [566, 273] width 1132 height 547
click at [831, 6] on button "Close" at bounding box center [829, 7] width 14 height 14
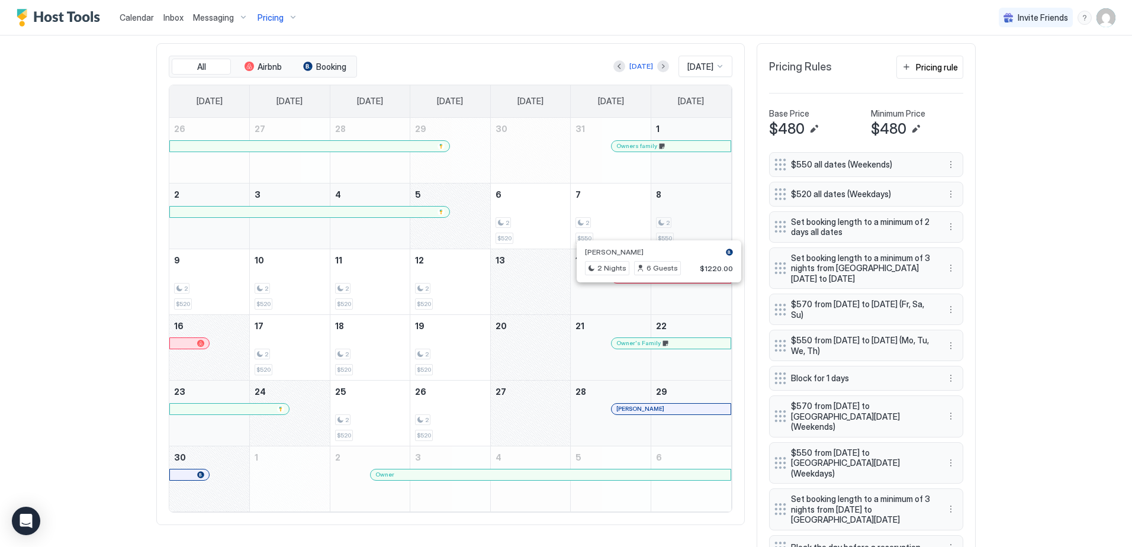
scroll to position [355, 0]
click at [657, 66] on button "Next month" at bounding box center [663, 65] width 12 height 12
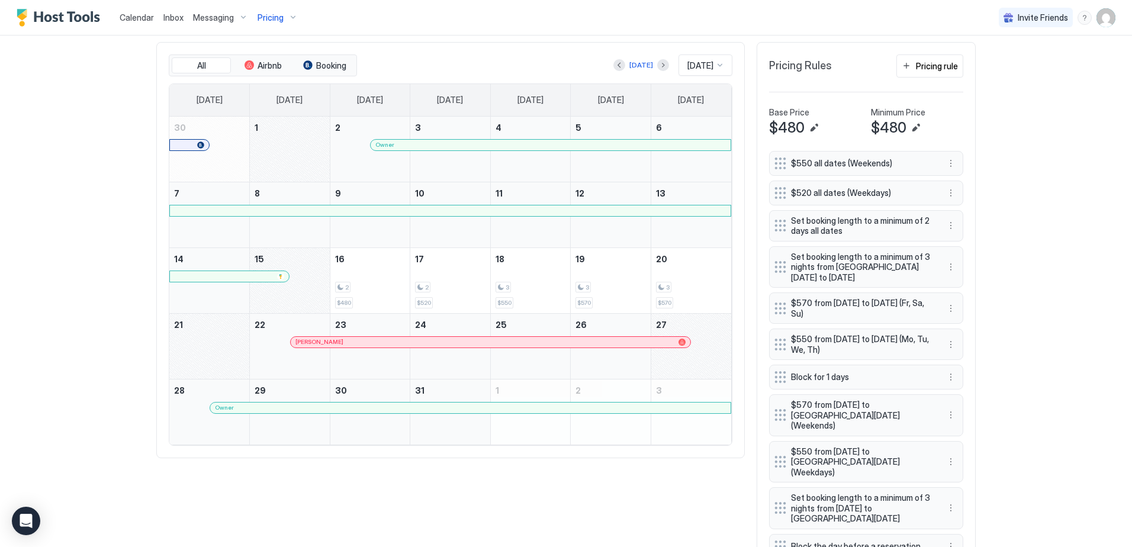
click at [405, 147] on div "Owner" at bounding box center [550, 145] width 351 height 8
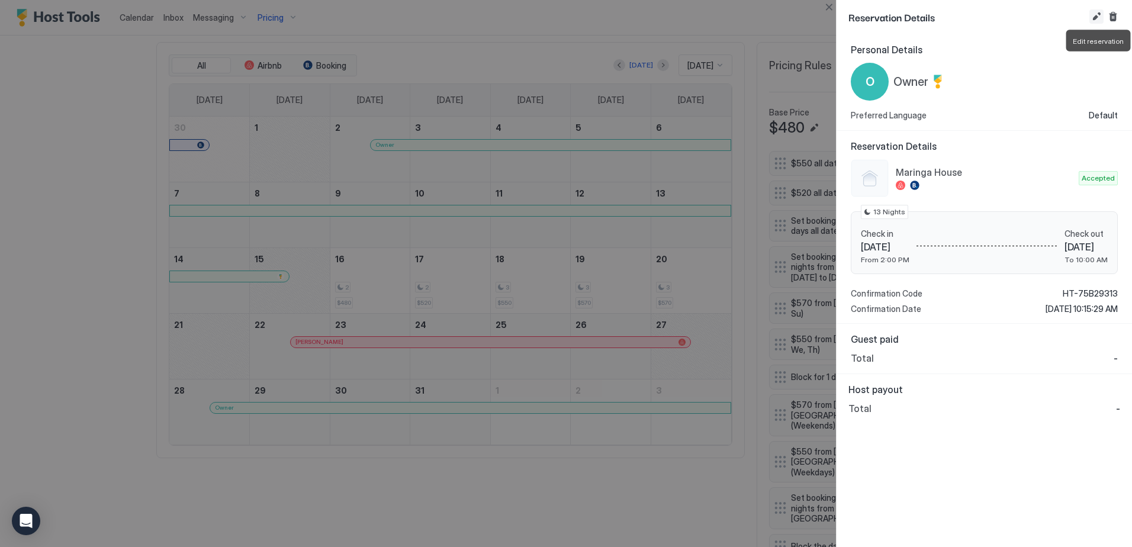
click at [1096, 15] on button "Edit reservation" at bounding box center [1096, 16] width 14 height 14
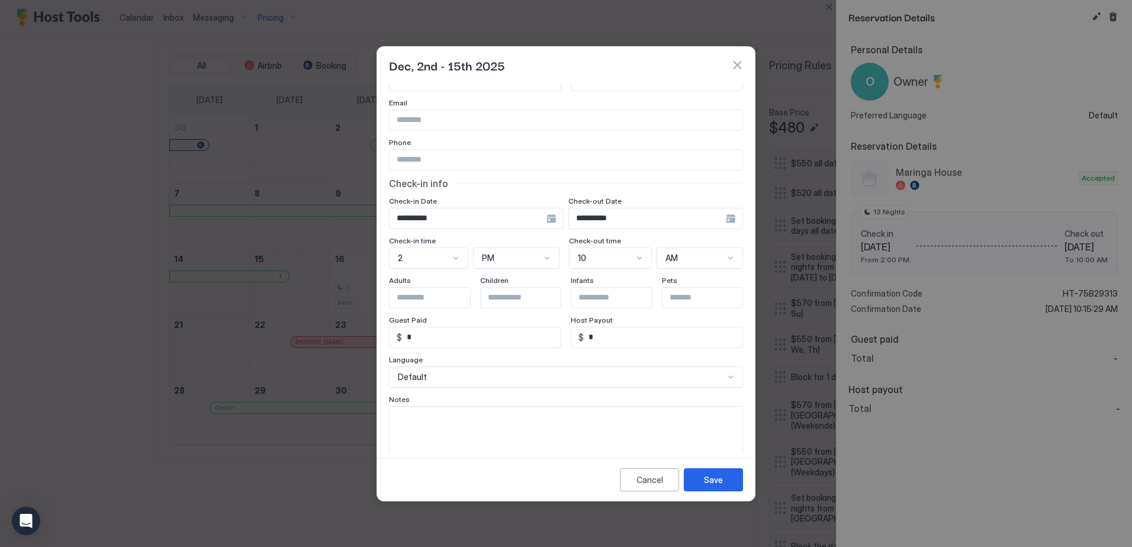
scroll to position [67, 0]
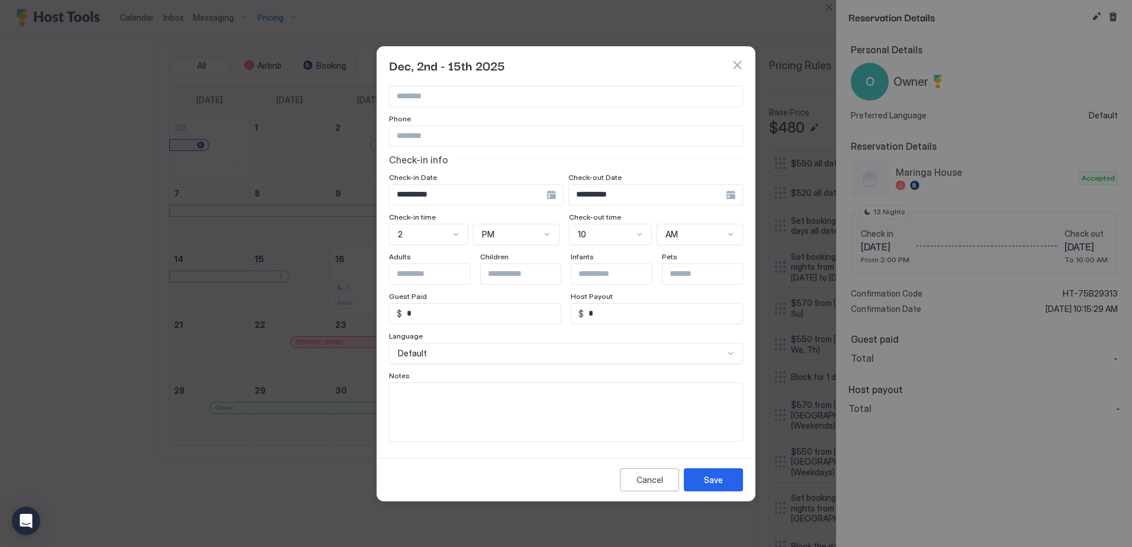
click at [421, 376] on div "Notes" at bounding box center [566, 376] width 354 height 11
click at [415, 400] on textarea "Input Field" at bounding box center [566, 412] width 353 height 58
click at [489, 396] on textarea "**********" at bounding box center [562, 412] width 344 height 58
type textarea "**********"
click at [713, 477] on div "Save" at bounding box center [713, 480] width 19 height 12
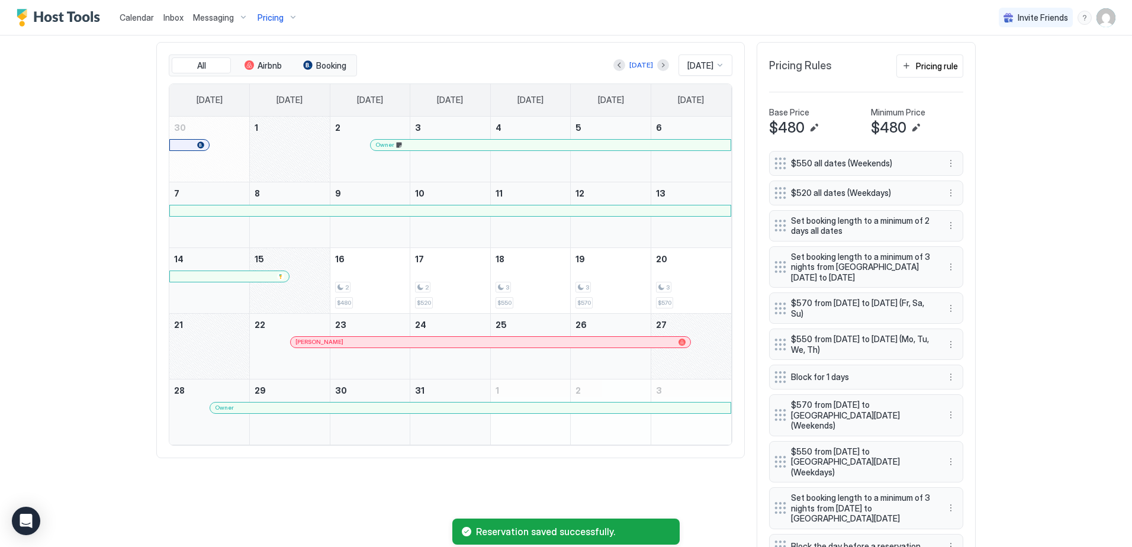
click at [535, 147] on div "Owner" at bounding box center [550, 145] width 351 height 8
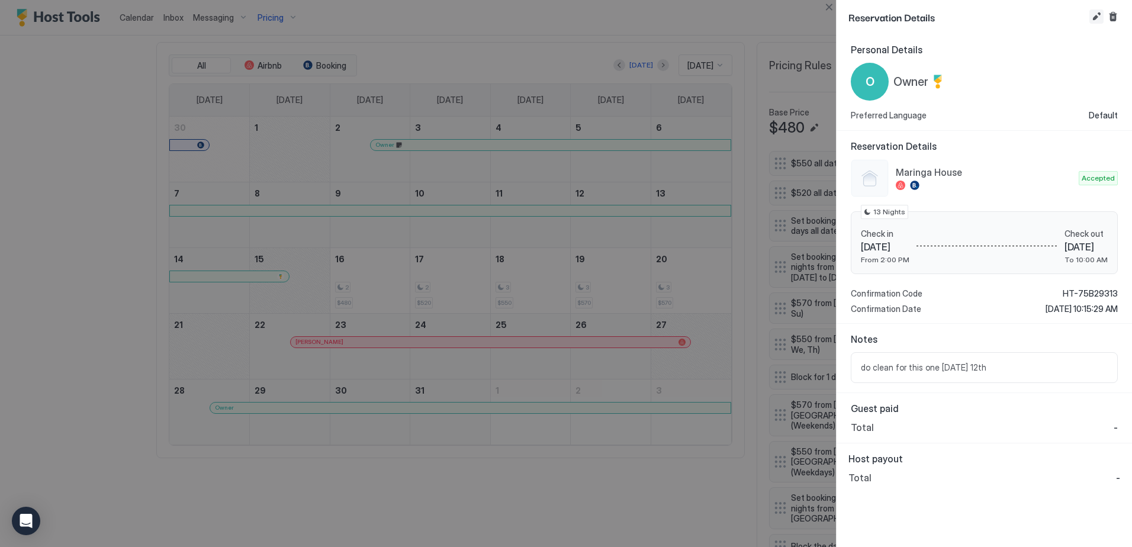
click at [1094, 17] on button "Edit reservation" at bounding box center [1096, 16] width 14 height 14
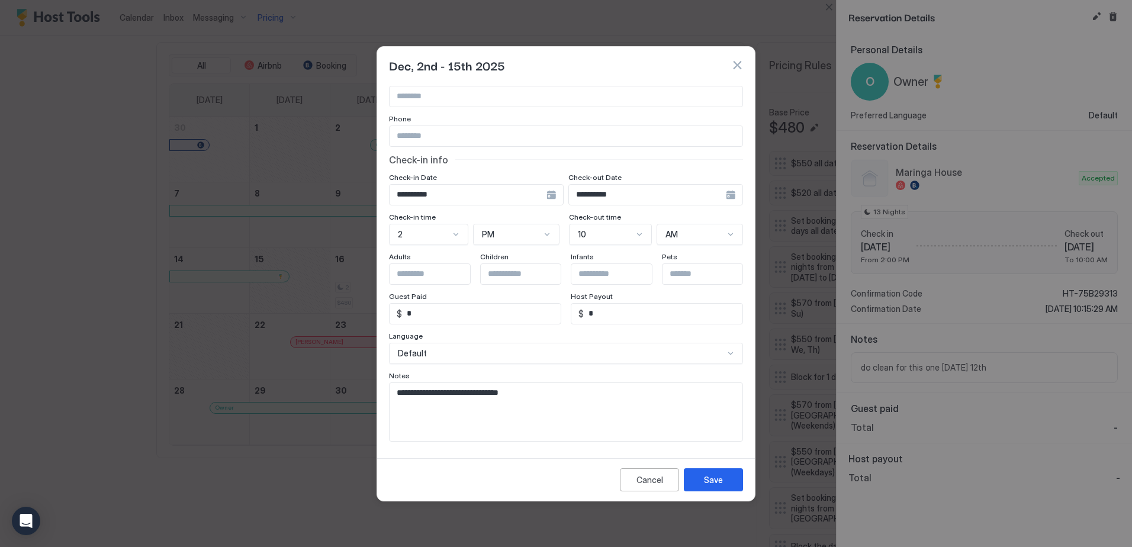
click at [441, 400] on textarea "**********" at bounding box center [562, 412] width 344 height 58
click at [522, 398] on textarea "**********" at bounding box center [562, 412] width 344 height 58
click at [524, 392] on textarea "**********" at bounding box center [562, 412] width 344 height 58
click at [533, 393] on textarea "**********" at bounding box center [562, 412] width 344 height 58
click at [471, 398] on textarea "**********" at bounding box center [562, 412] width 344 height 58
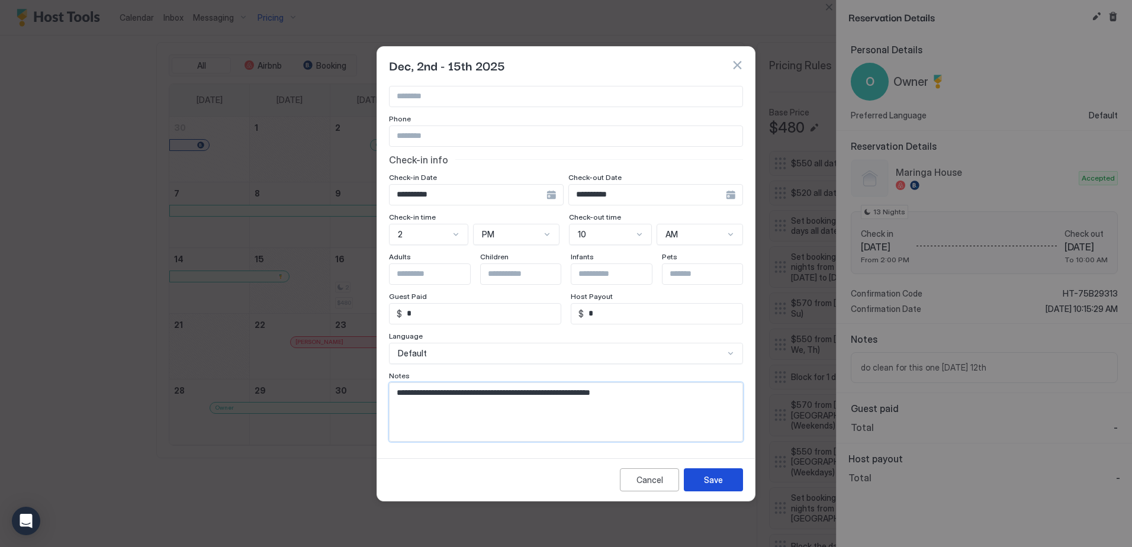
type textarea "**********"
click at [693, 474] on button "Save" at bounding box center [713, 479] width 59 height 23
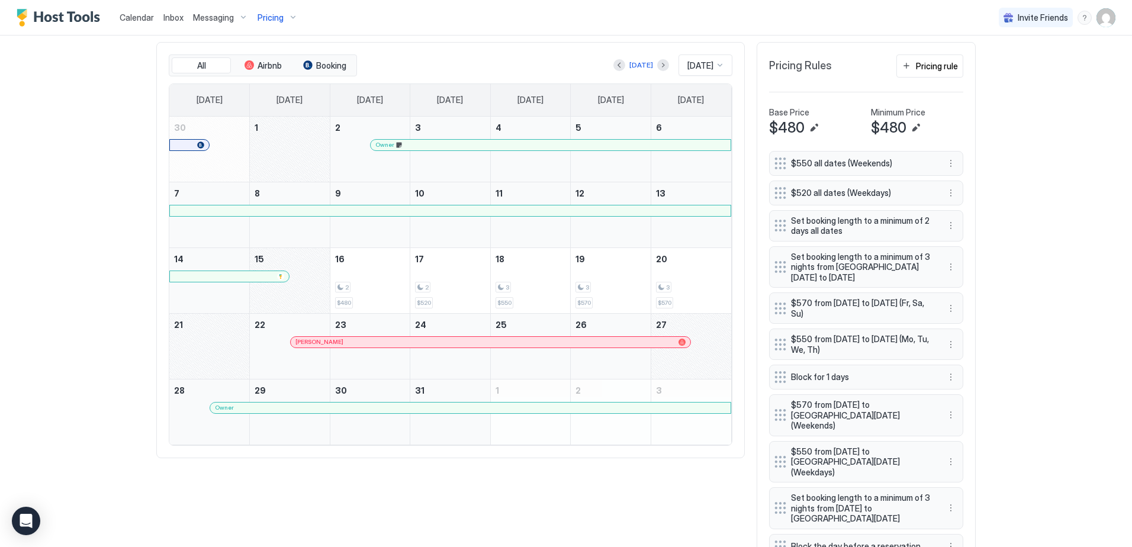
scroll to position [0, 0]
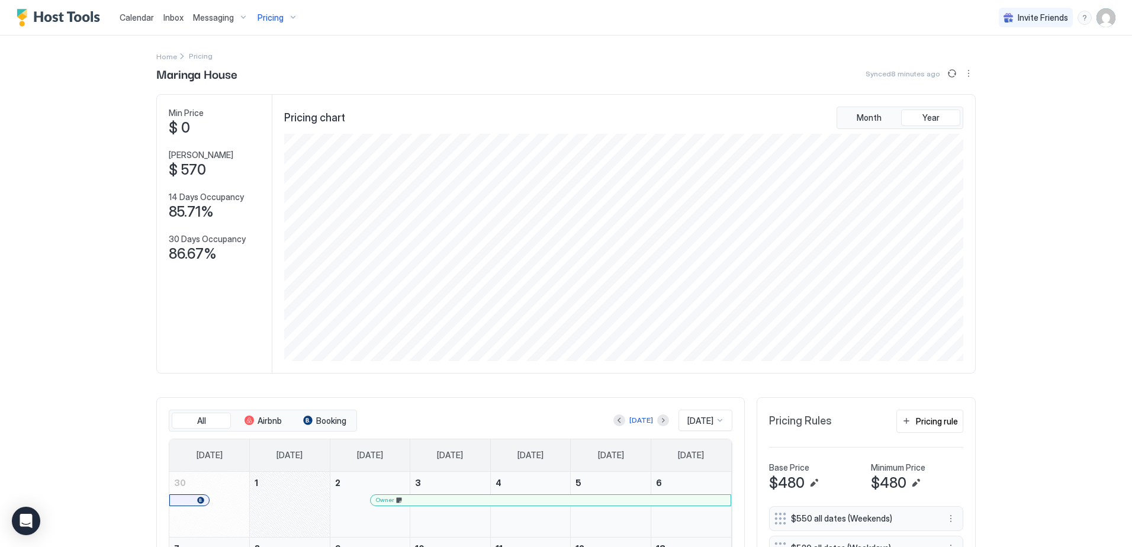
click at [146, 15] on span "Calendar" at bounding box center [137, 17] width 34 height 10
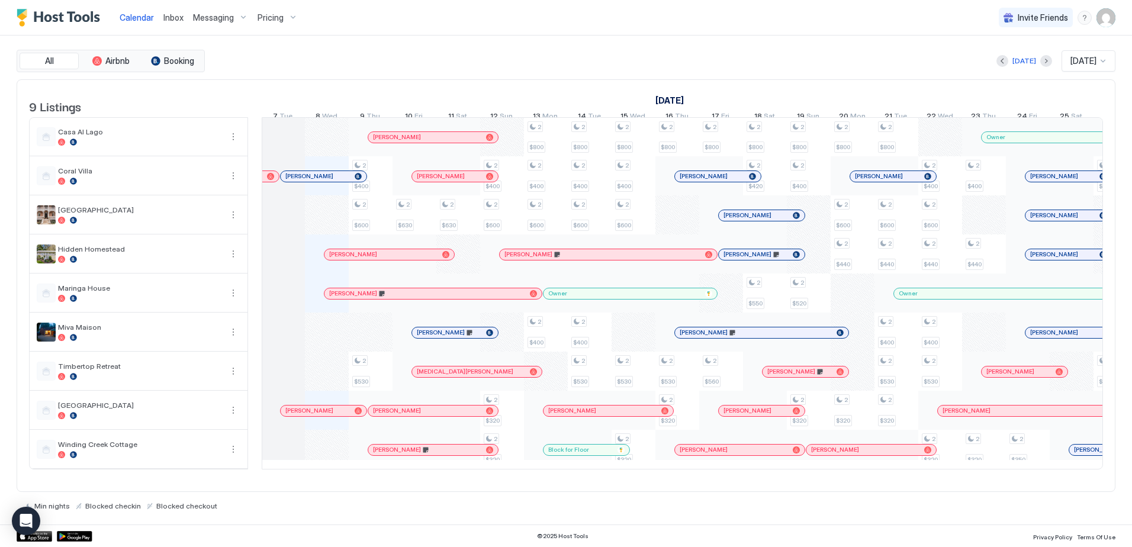
scroll to position [0, 597]
